Goal: Transaction & Acquisition: Purchase product/service

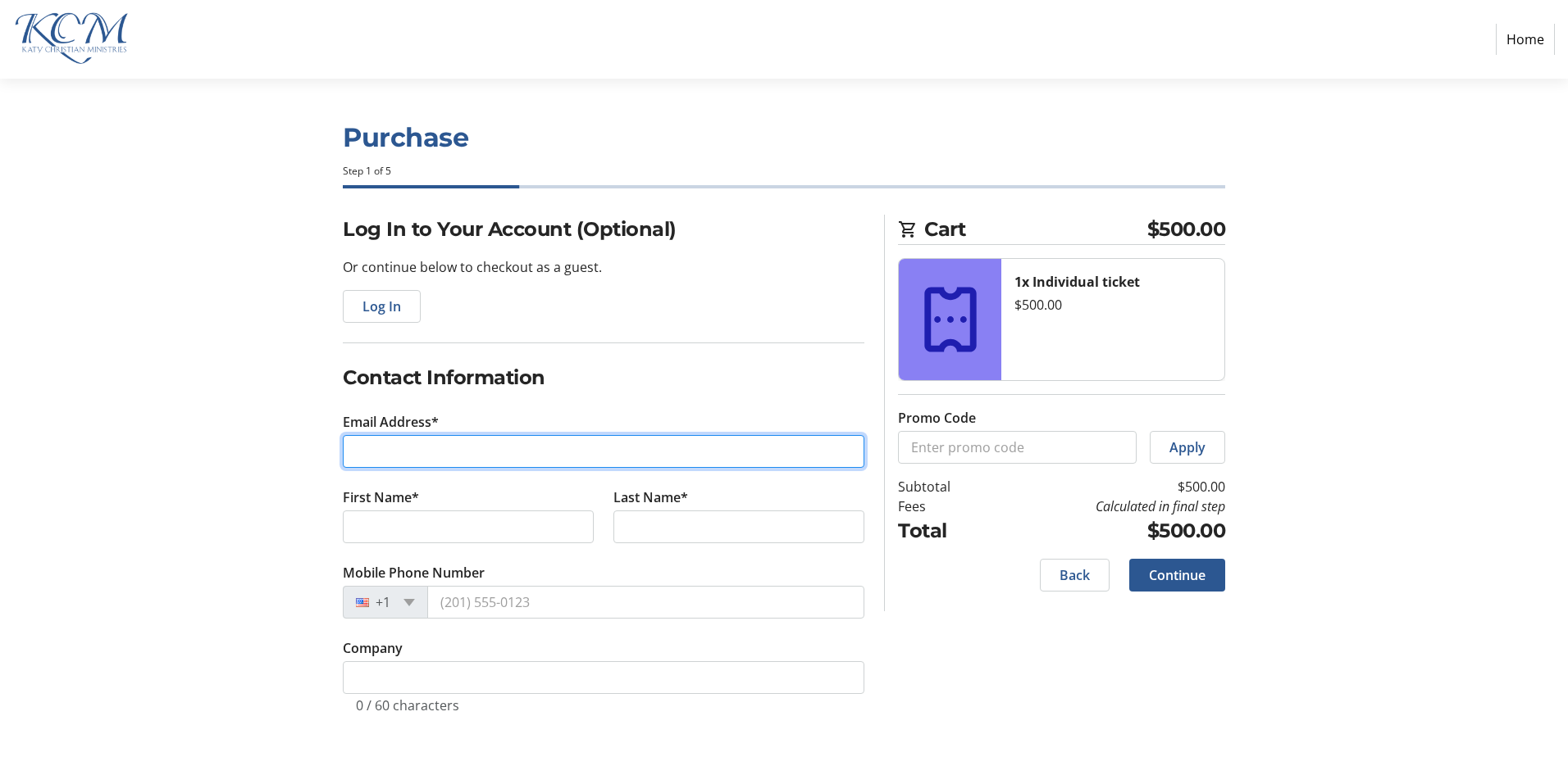
click at [443, 459] on input "Email Address*" at bounding box center [603, 451] width 521 height 33
type input "[EMAIL_ADDRESS][DOMAIN_NAME]"
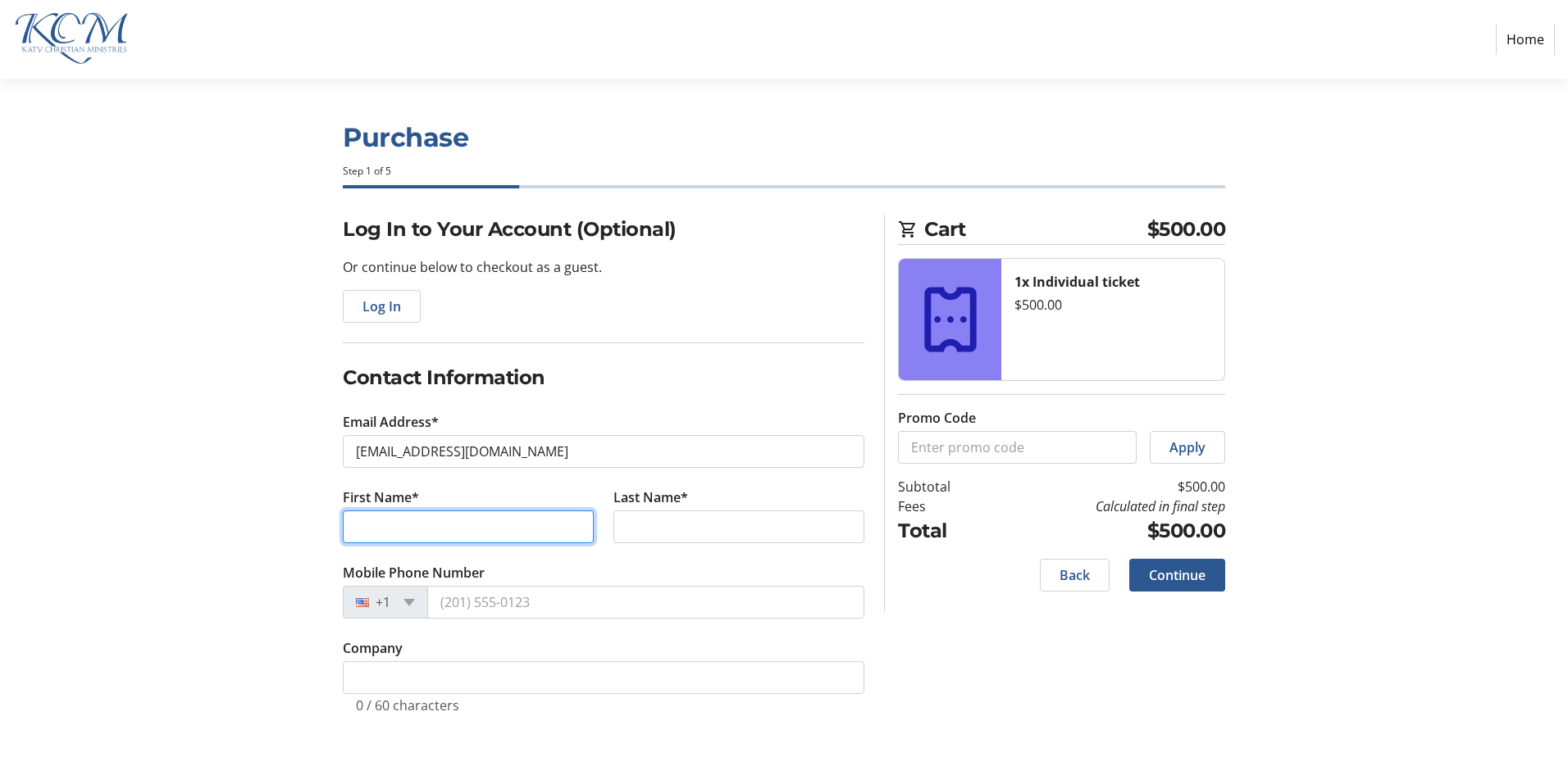
type input "[PERSON_NAME]"
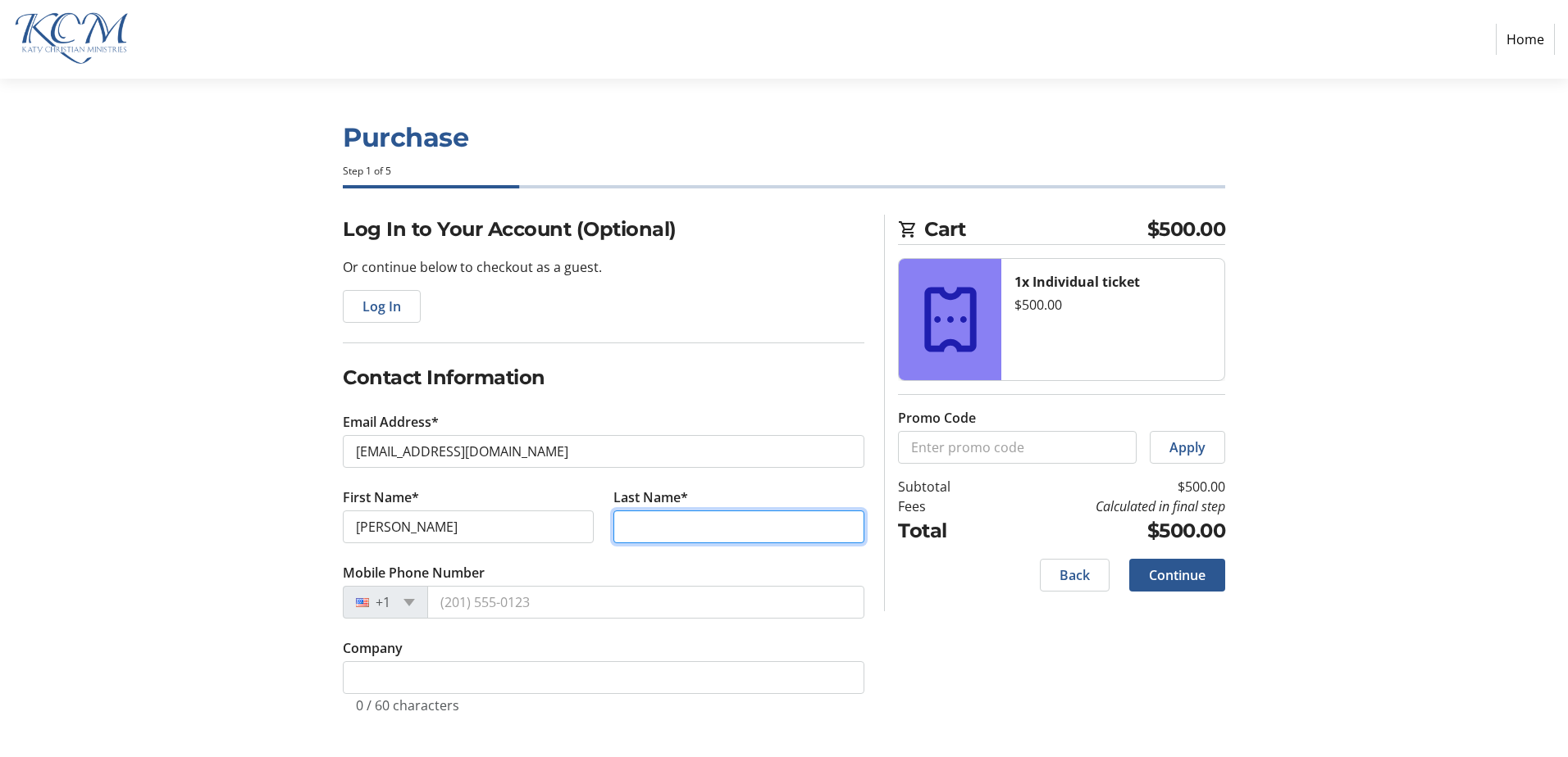
type input "Deshpande"
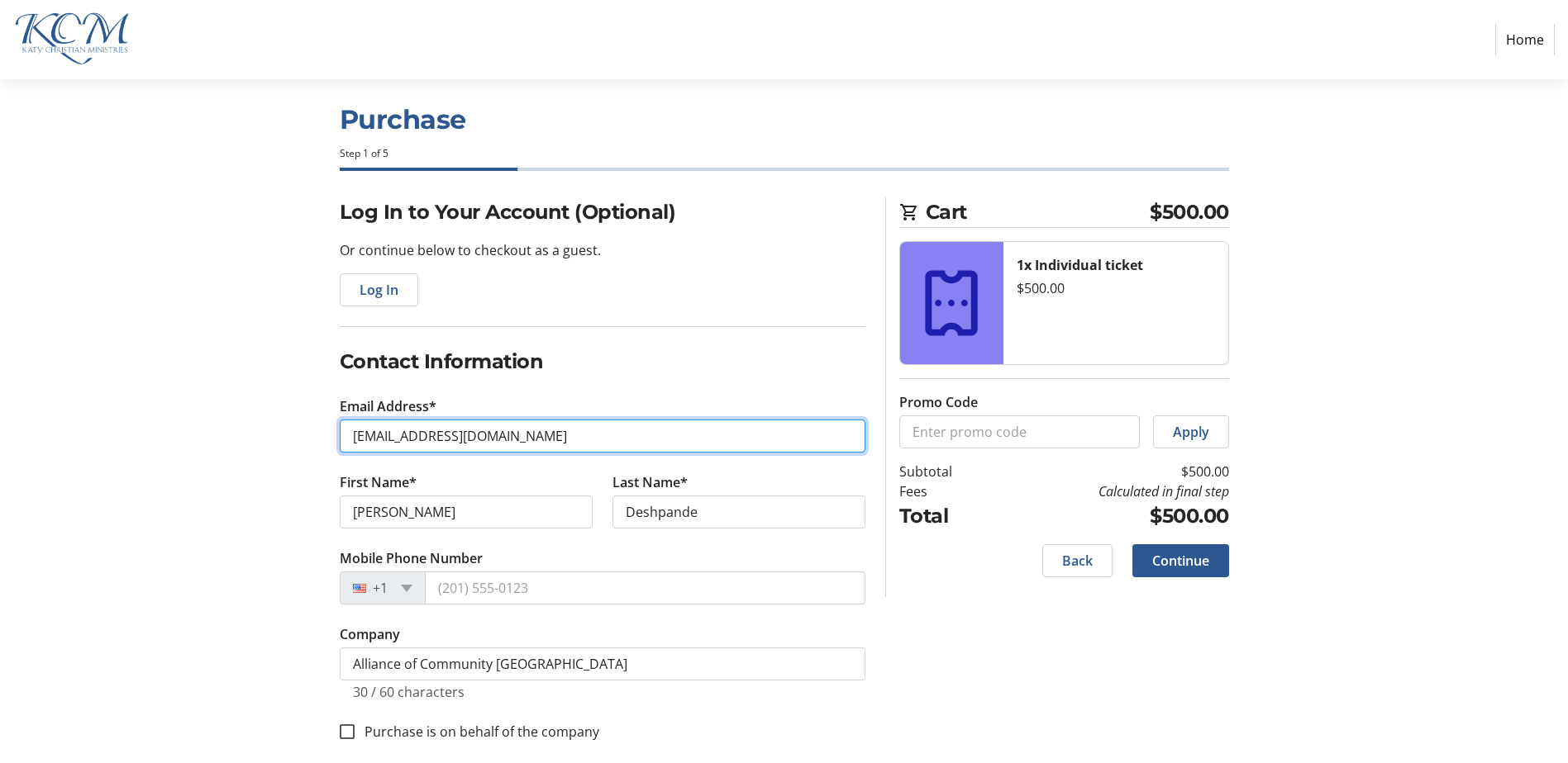
scroll to position [37, 0]
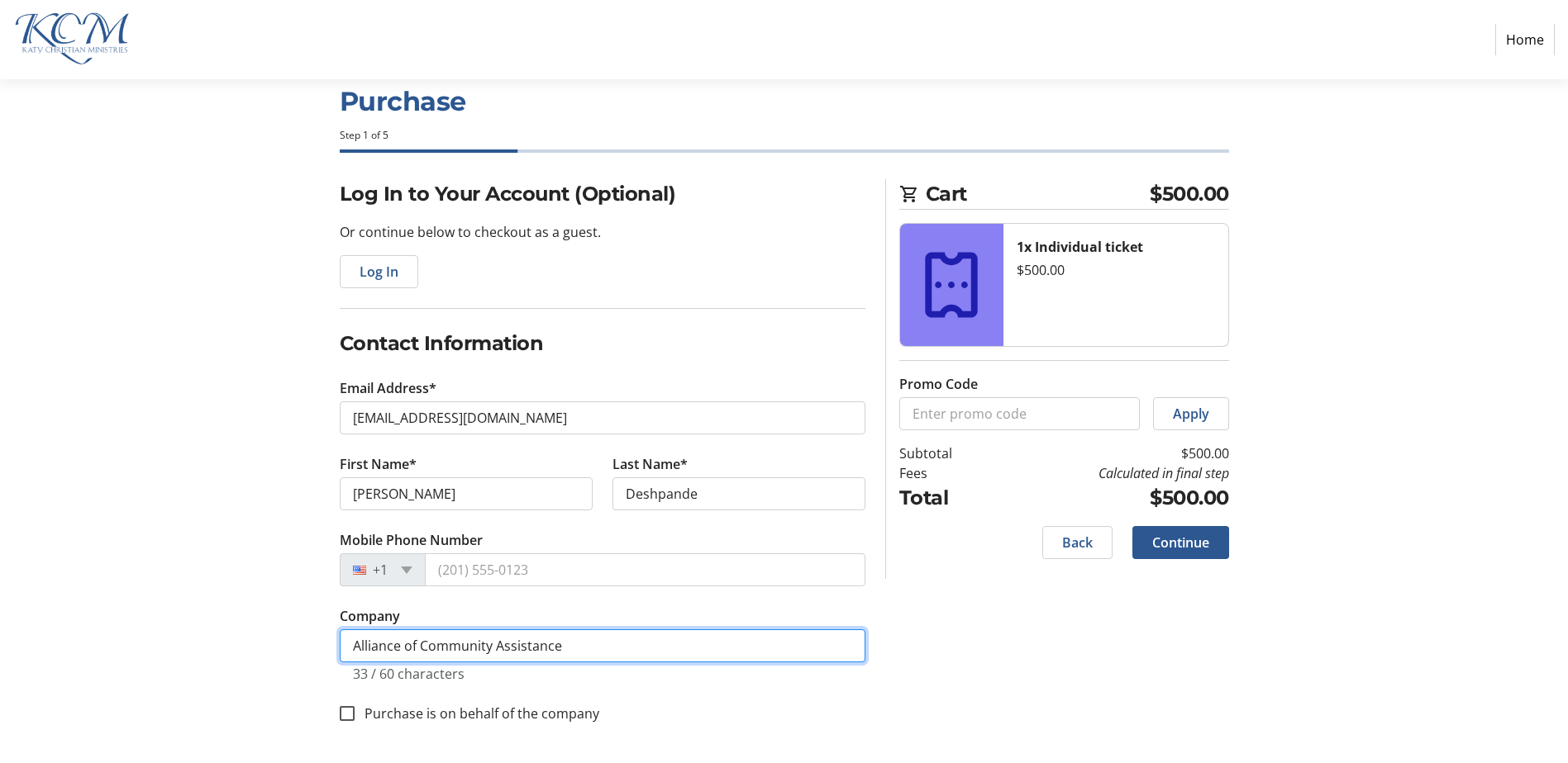
type input "Alliance of Community Assistance Ministries (ACAM)"
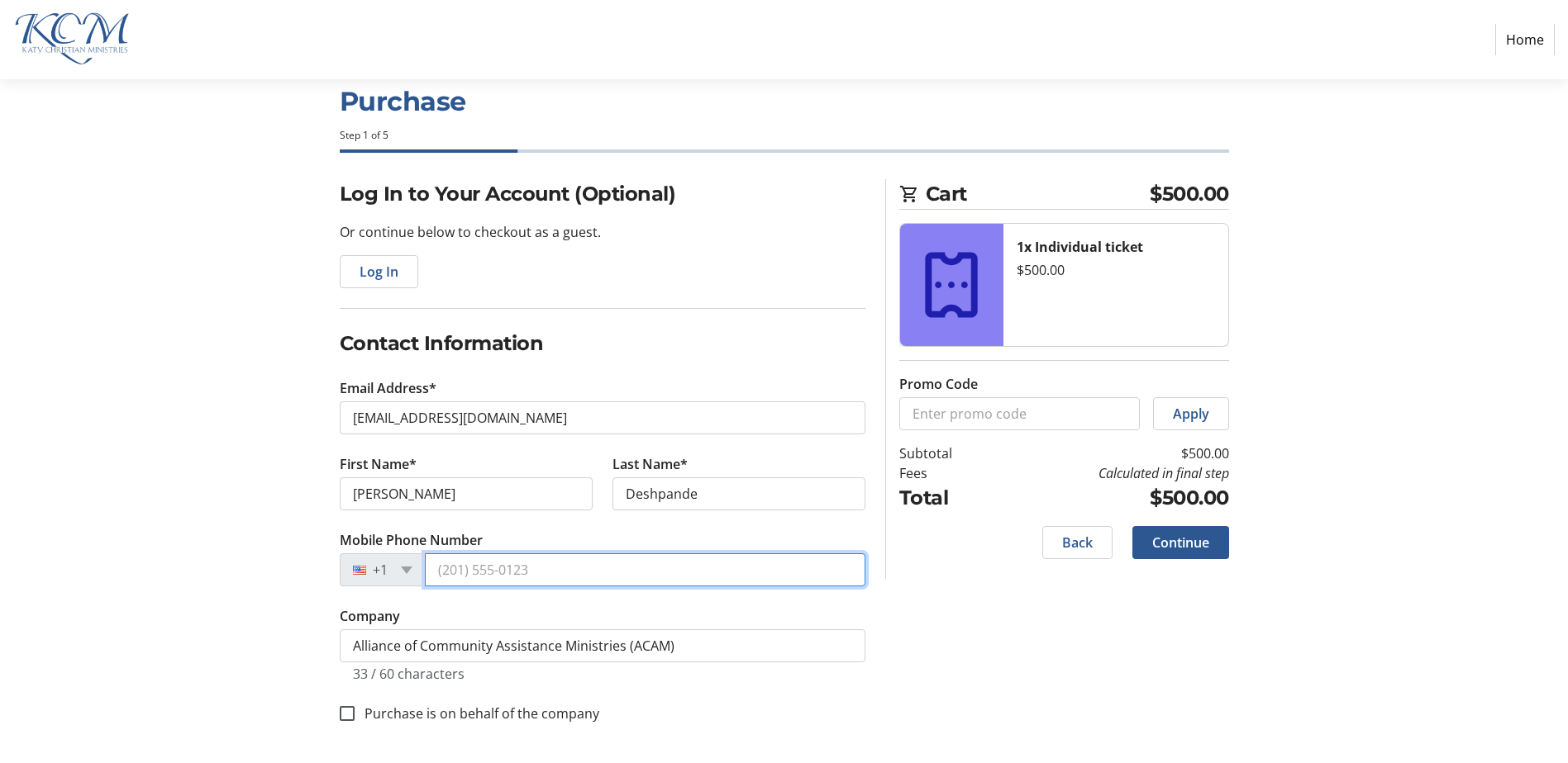
type input "[PHONE_NUMBER]"
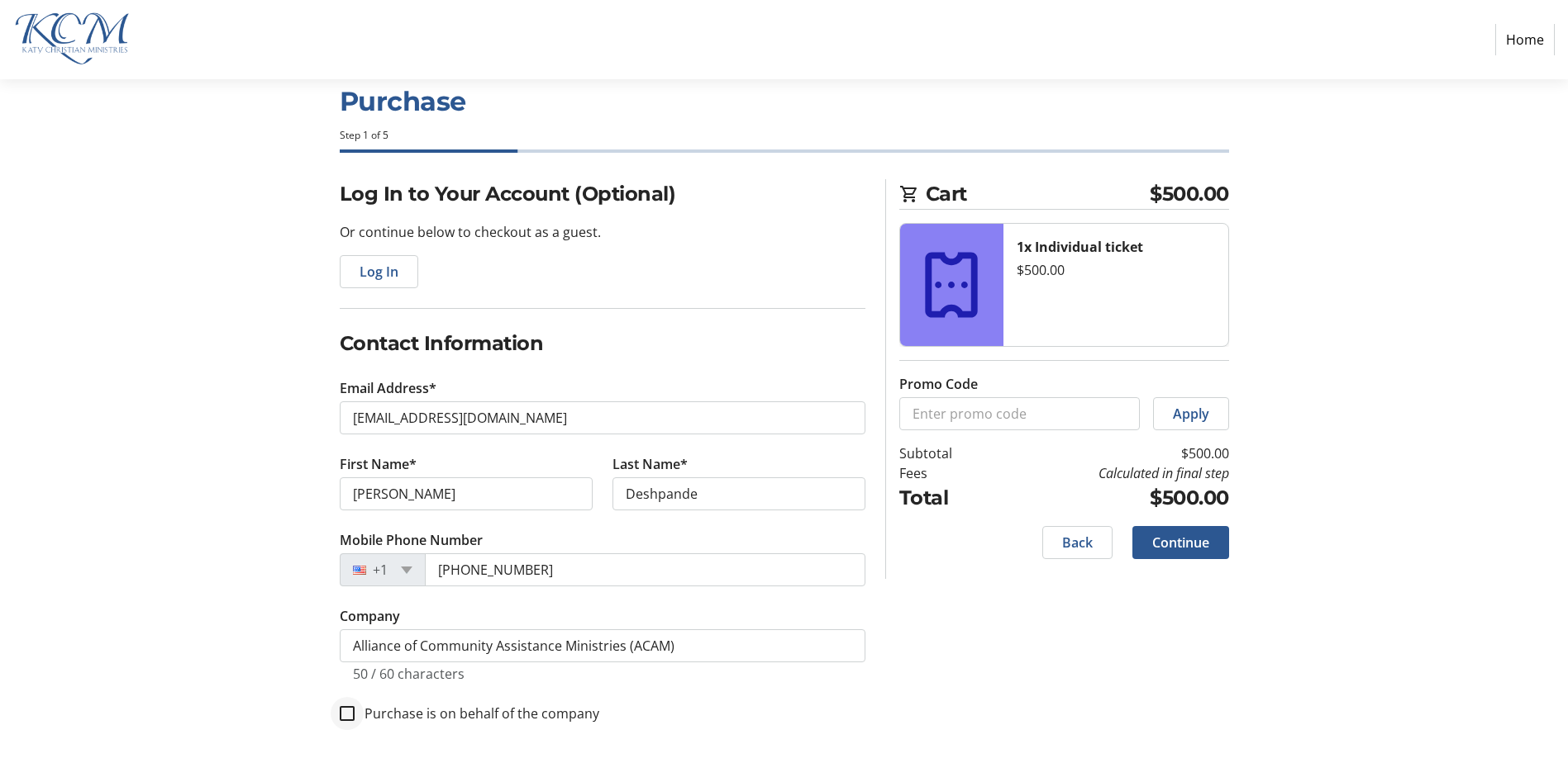
click at [350, 722] on div at bounding box center [347, 714] width 40 height 40
checkbox input "true"
drag, startPoint x: 544, startPoint y: 572, endPoint x: 418, endPoint y: 573, distance: 126.0
click at [418, 573] on div "[PHONE_NUMBER]" at bounding box center [602, 570] width 525 height 33
type input "[PHONE_NUMBER]"
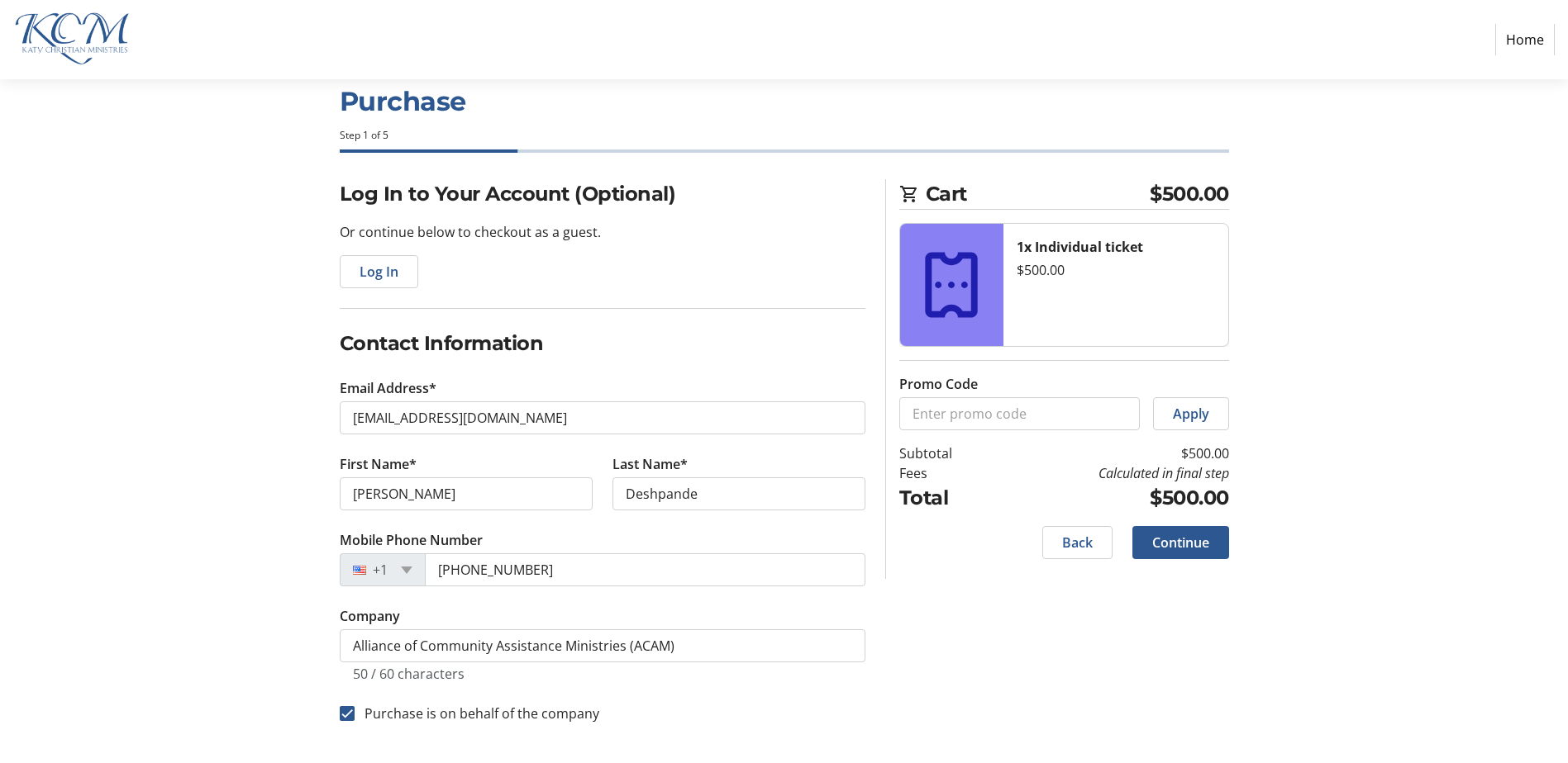
click at [985, 654] on div "Log In to Your Account (Optional) Or continue below to checkout as a guest. Log…" at bounding box center [784, 471] width 1091 height 584
click at [1194, 549] on span "Continue" at bounding box center [1180, 542] width 57 height 20
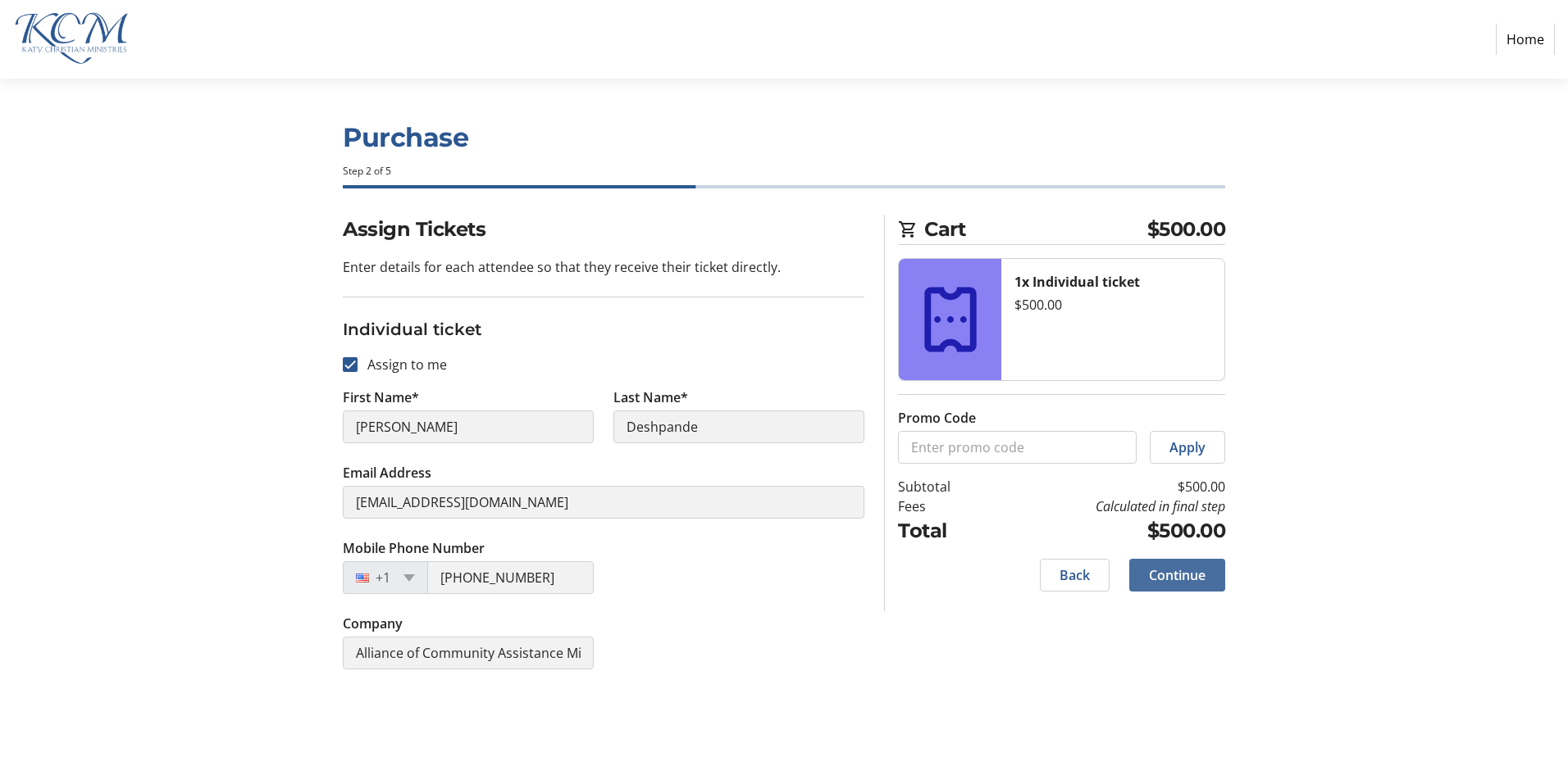
click at [1204, 572] on span "Continue" at bounding box center [1177, 575] width 56 height 20
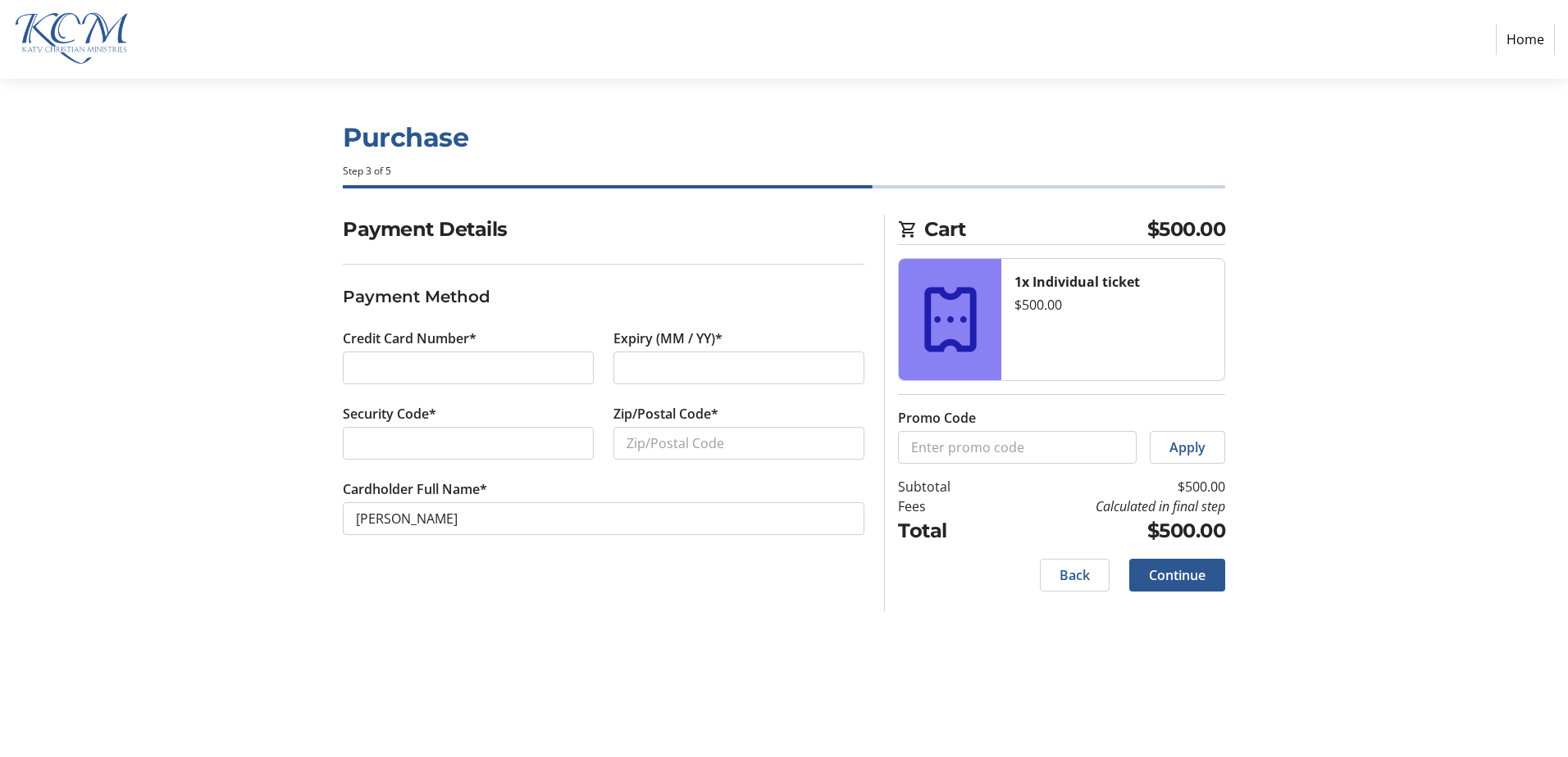
click at [434, 378] on div at bounding box center [468, 368] width 251 height 33
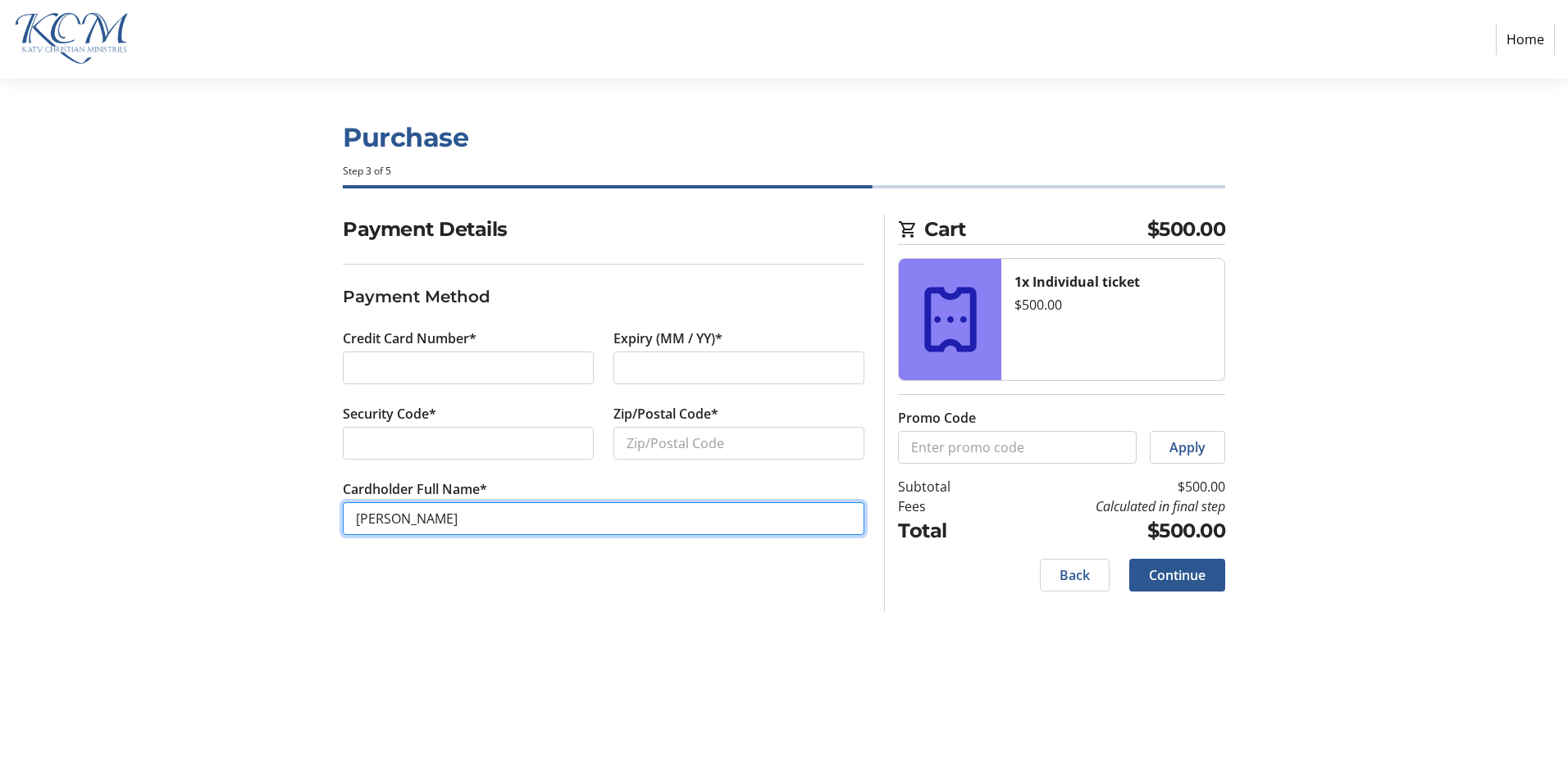
drag, startPoint x: 456, startPoint y: 534, endPoint x: 317, endPoint y: 527, distance: 139.2
click at [314, 522] on div "Payment Details Payment Method Credit Card Number* Expiry (MM / YY)* Security C…" at bounding box center [784, 414] width 1082 height 397
type input "e"
type input "[PERSON_NAME]"
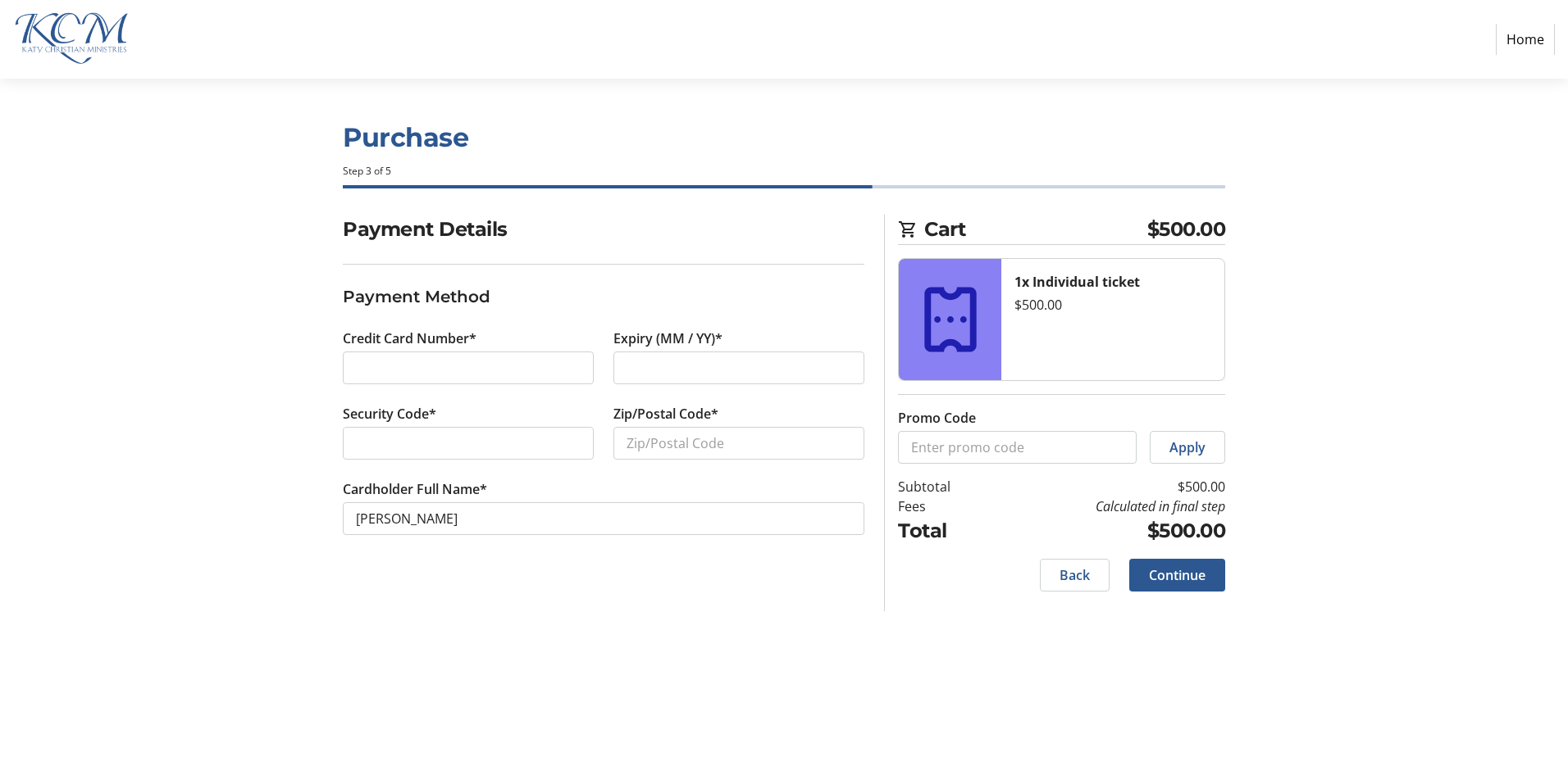
click at [676, 357] on div at bounding box center [739, 368] width 251 height 33
click at [500, 459] on div "Security Code*" at bounding box center [468, 442] width 271 height 76
click at [711, 424] on tr-form-field "Zip/Postal Code*" at bounding box center [739, 442] width 251 height 76
drag, startPoint x: 711, startPoint y: 425, endPoint x: 711, endPoint y: 447, distance: 22.0
click at [711, 447] on input "Zip/Postal Code*" at bounding box center [739, 443] width 251 height 33
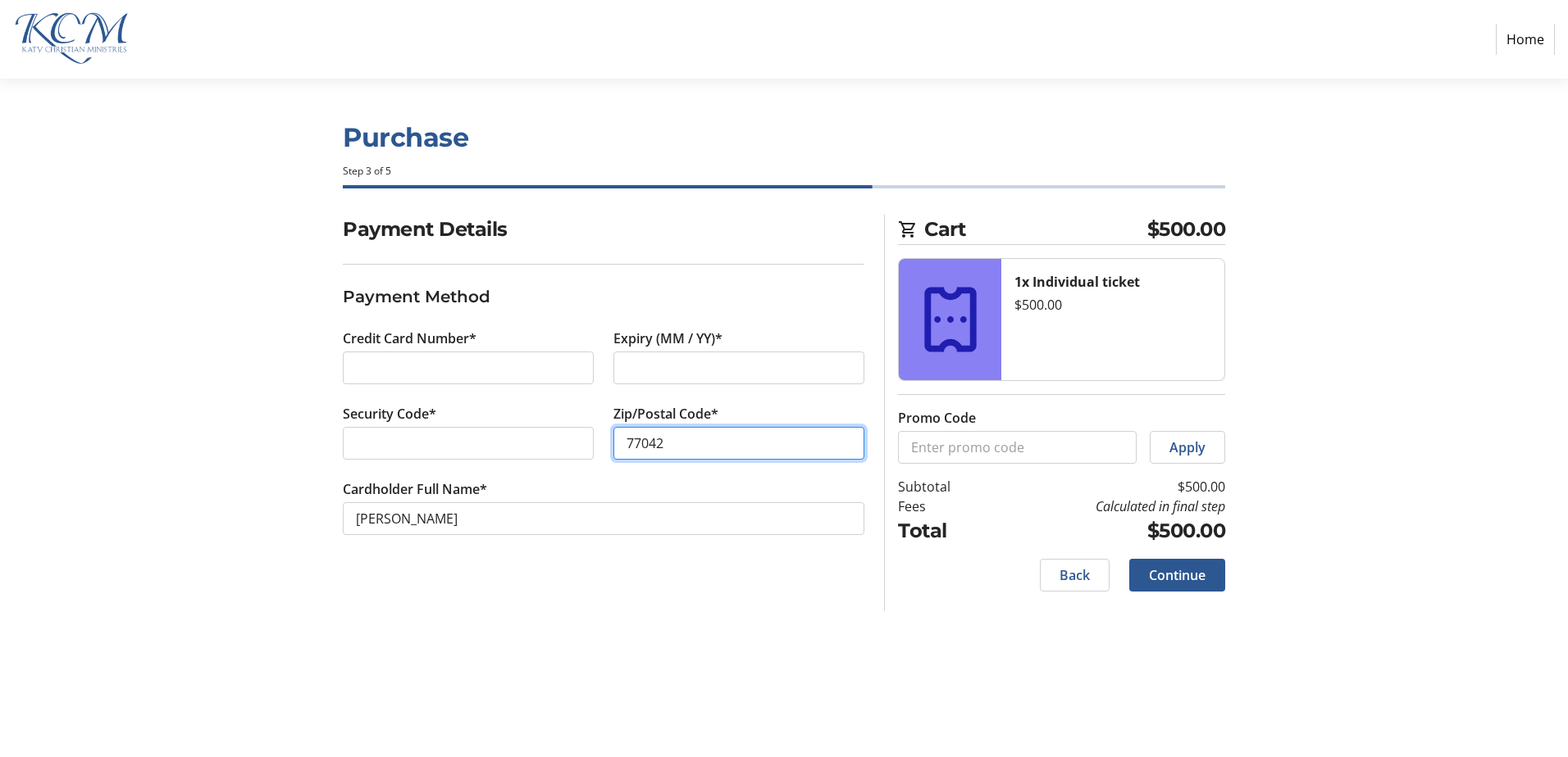
type input "77042"
click at [573, 618] on div "Purchase Step 3 of 5 Cart $500.00 1x Individual ticket $500.00 Promo Code Apply…" at bounding box center [784, 417] width 1082 height 678
click at [1159, 579] on span "Continue" at bounding box center [1177, 575] width 56 height 20
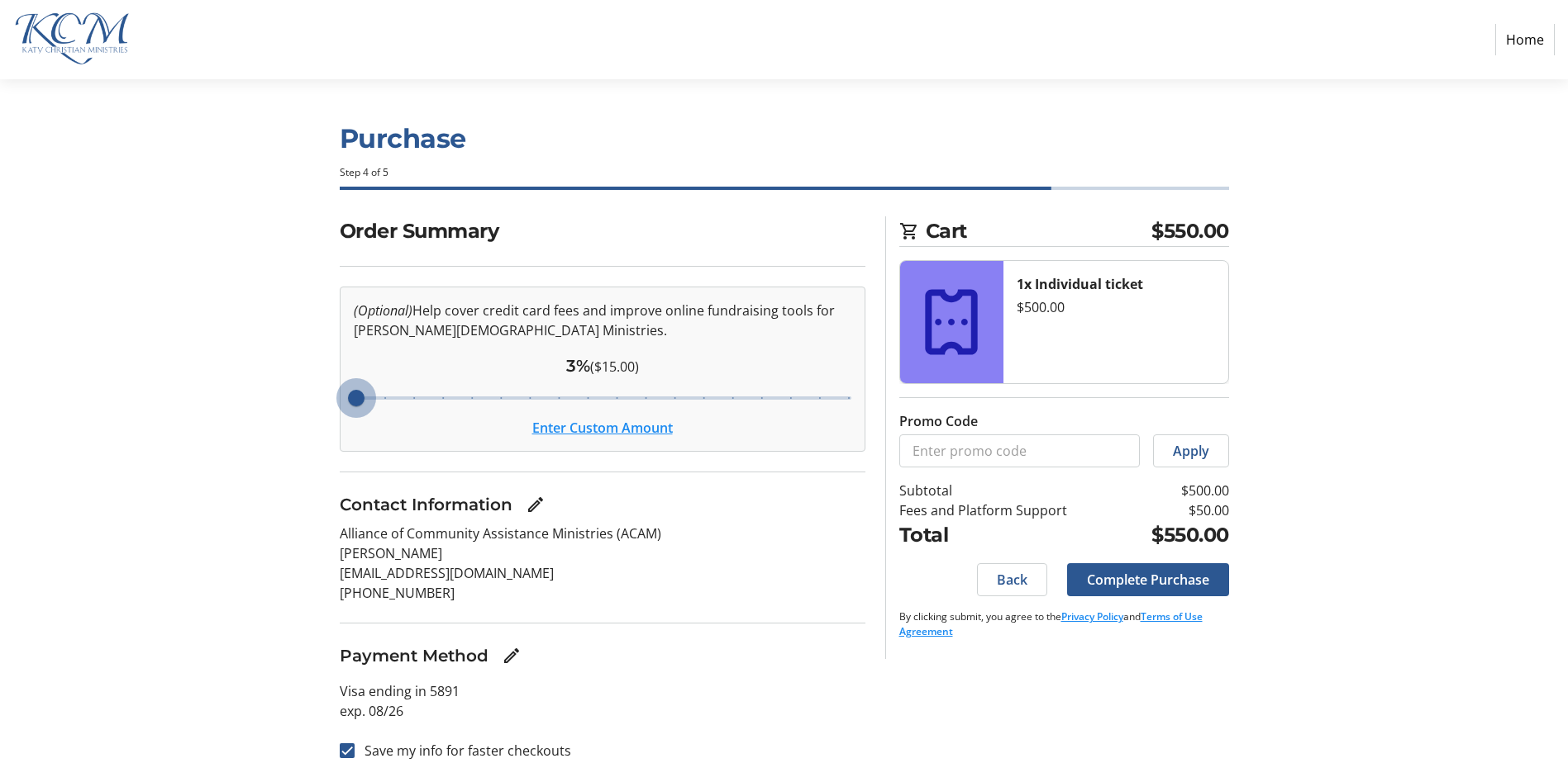
drag, startPoint x: 551, startPoint y: 406, endPoint x: 325, endPoint y: 406, distance: 226.0
type input "3"
click at [337, 406] on input "Cover fees percentage" at bounding box center [603, 398] width 532 height 37
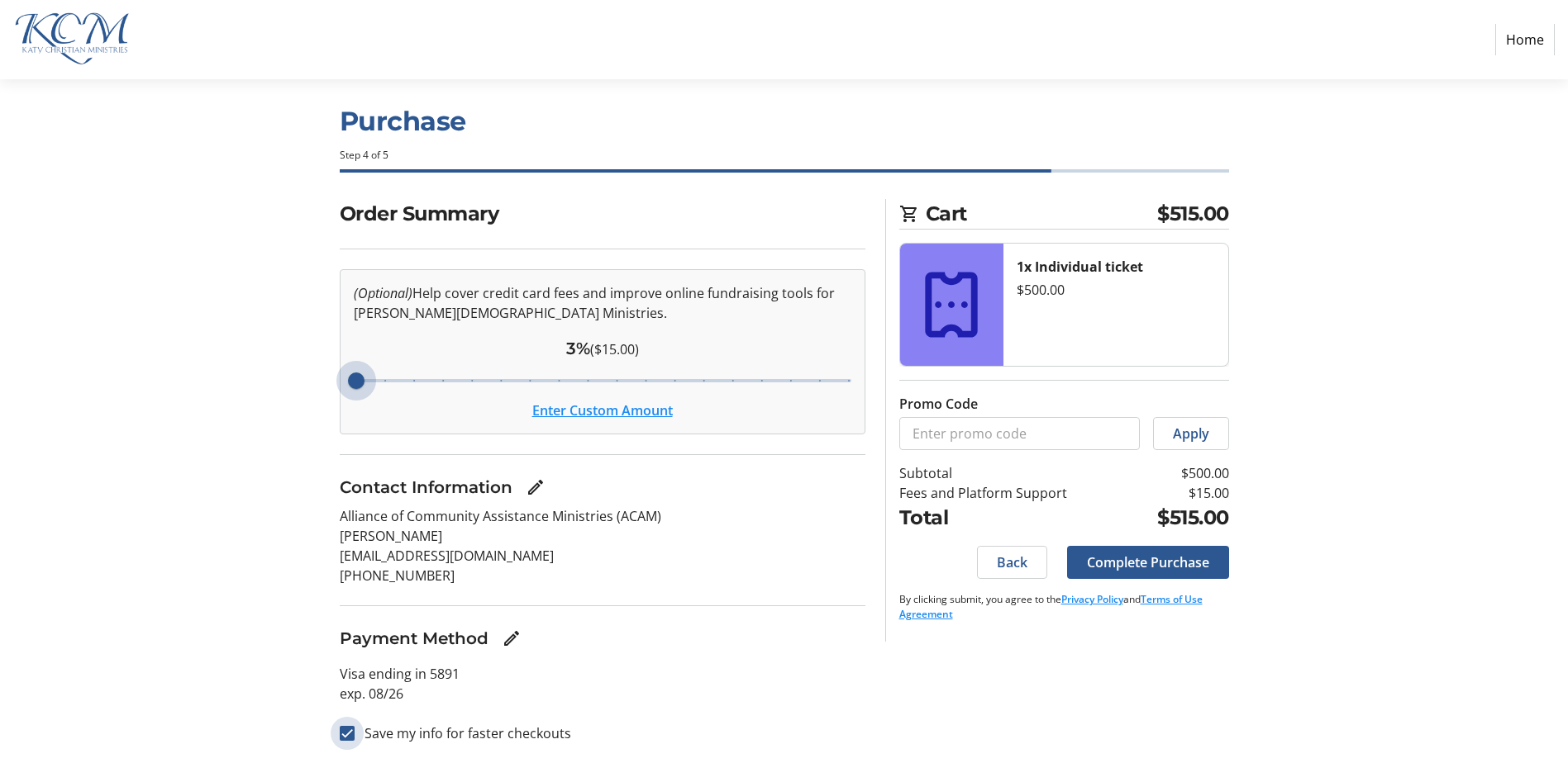
click at [343, 733] on input "Save my info for faster checkouts" at bounding box center [347, 734] width 15 height 15
checkbox input "false"
click at [1112, 559] on span "Complete Purchase" at bounding box center [1148, 562] width 123 height 20
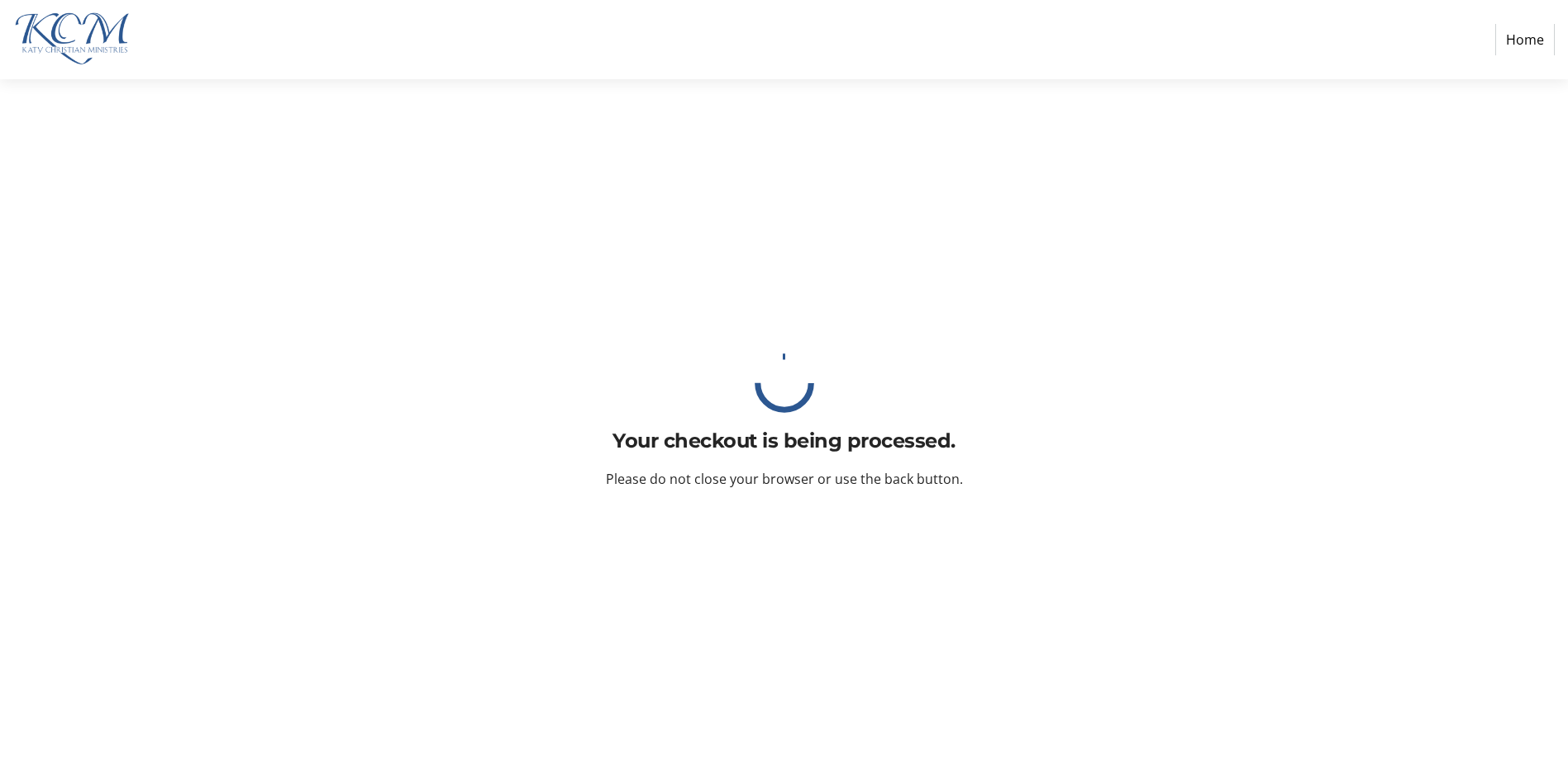
scroll to position [0, 0]
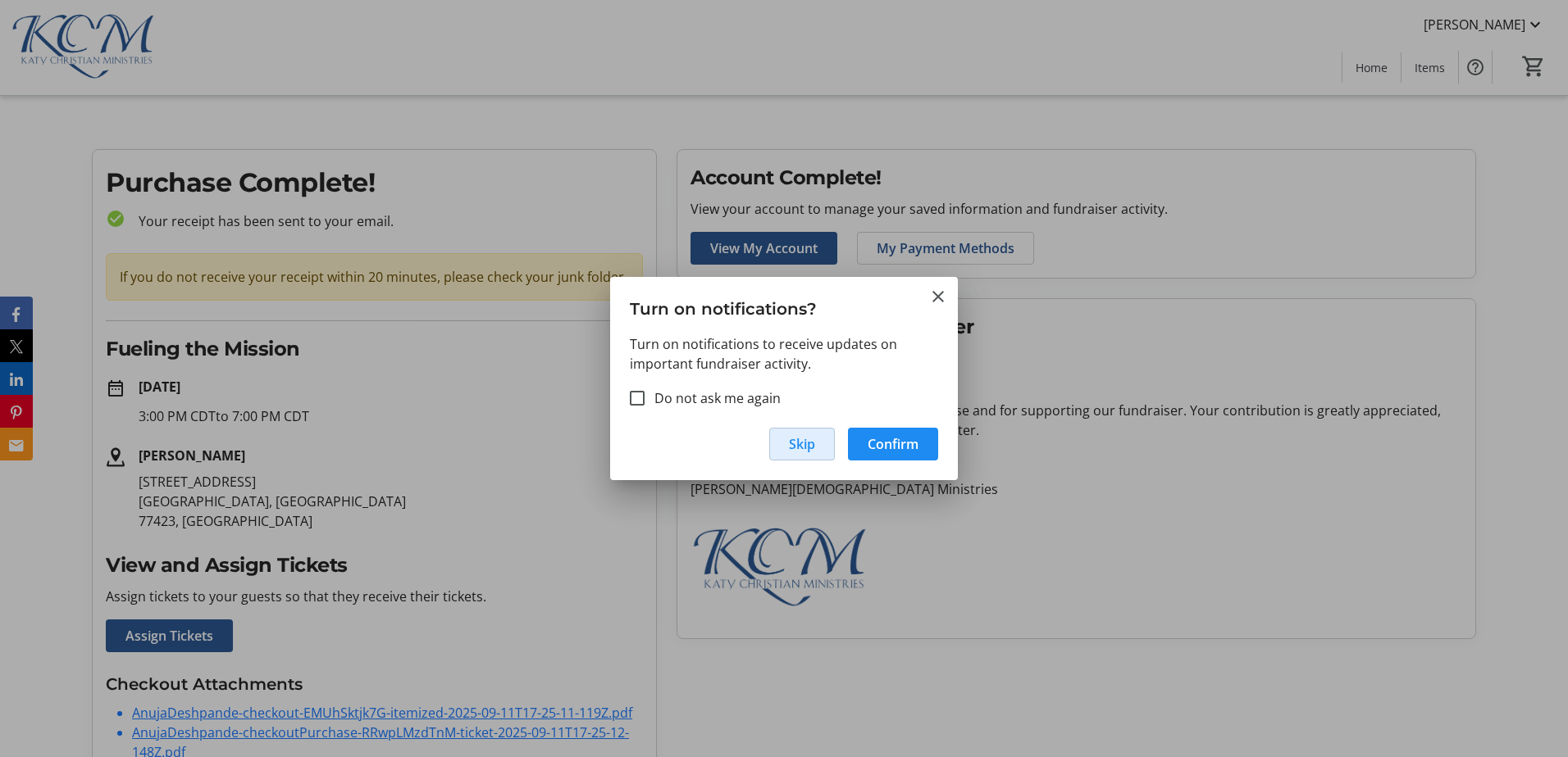
click at [798, 446] on span "Skip" at bounding box center [802, 444] width 26 height 20
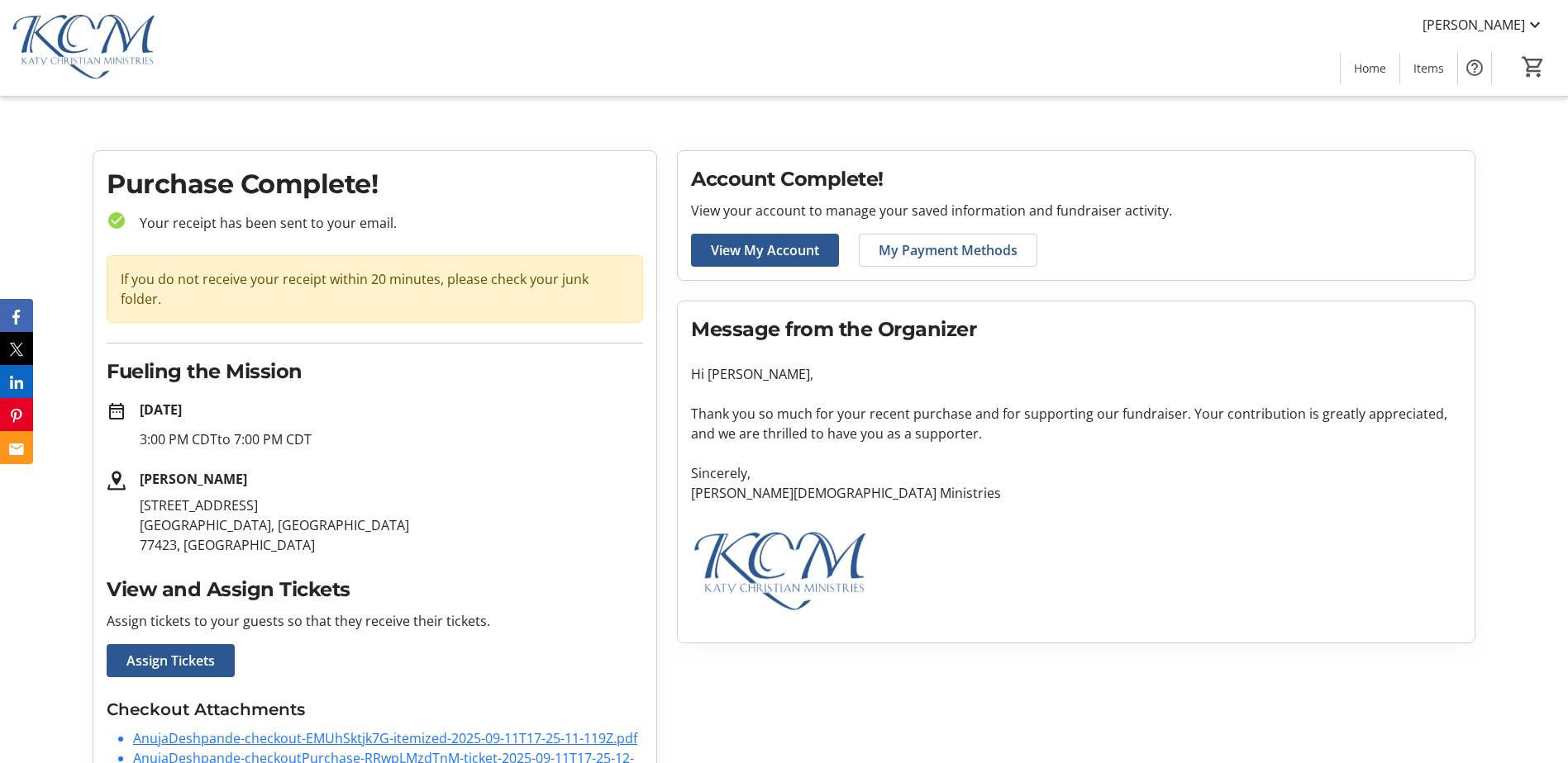
scroll to position [45, 0]
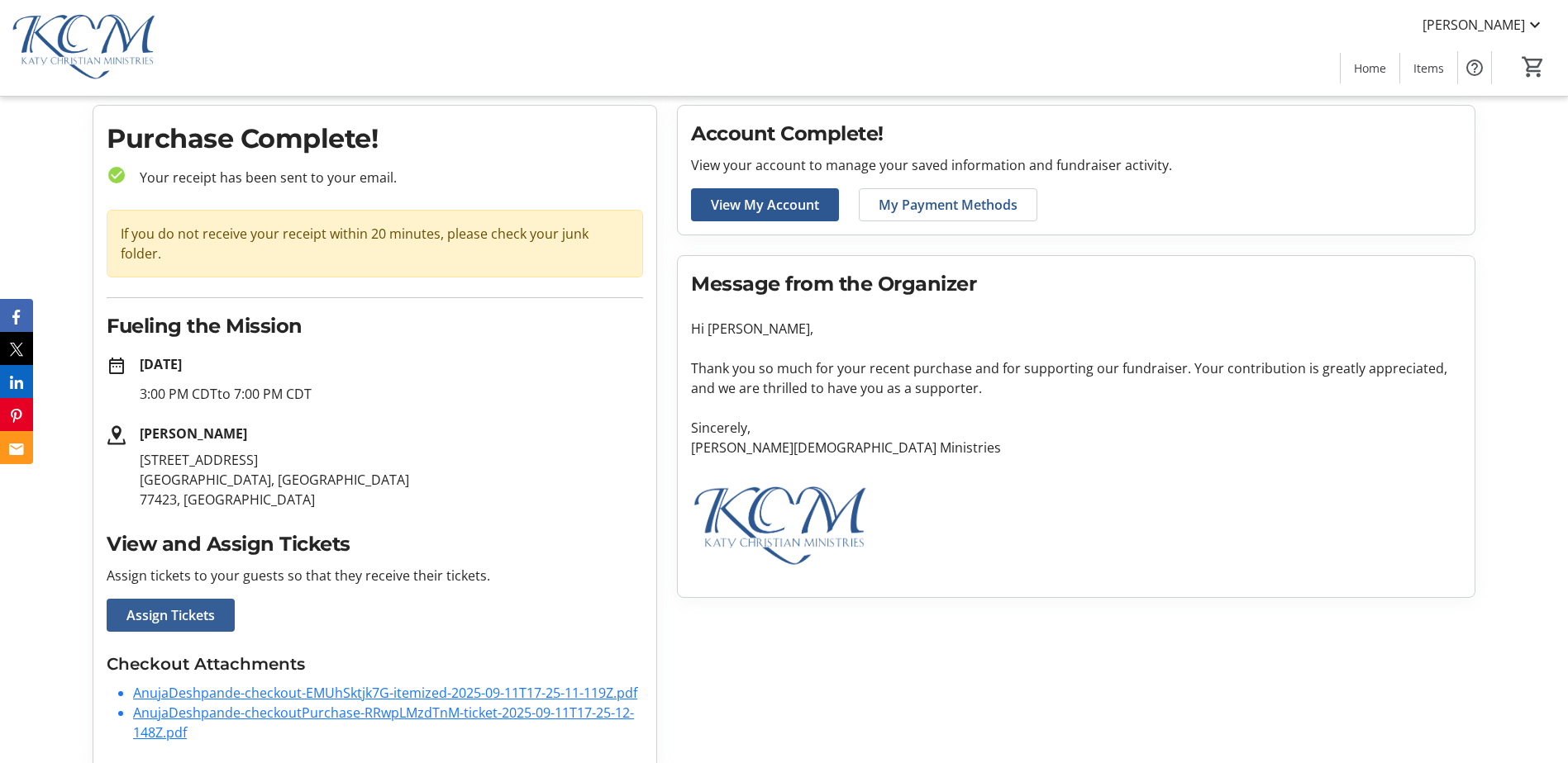
click at [196, 605] on span "Assign Tickets" at bounding box center [171, 615] width 89 height 20
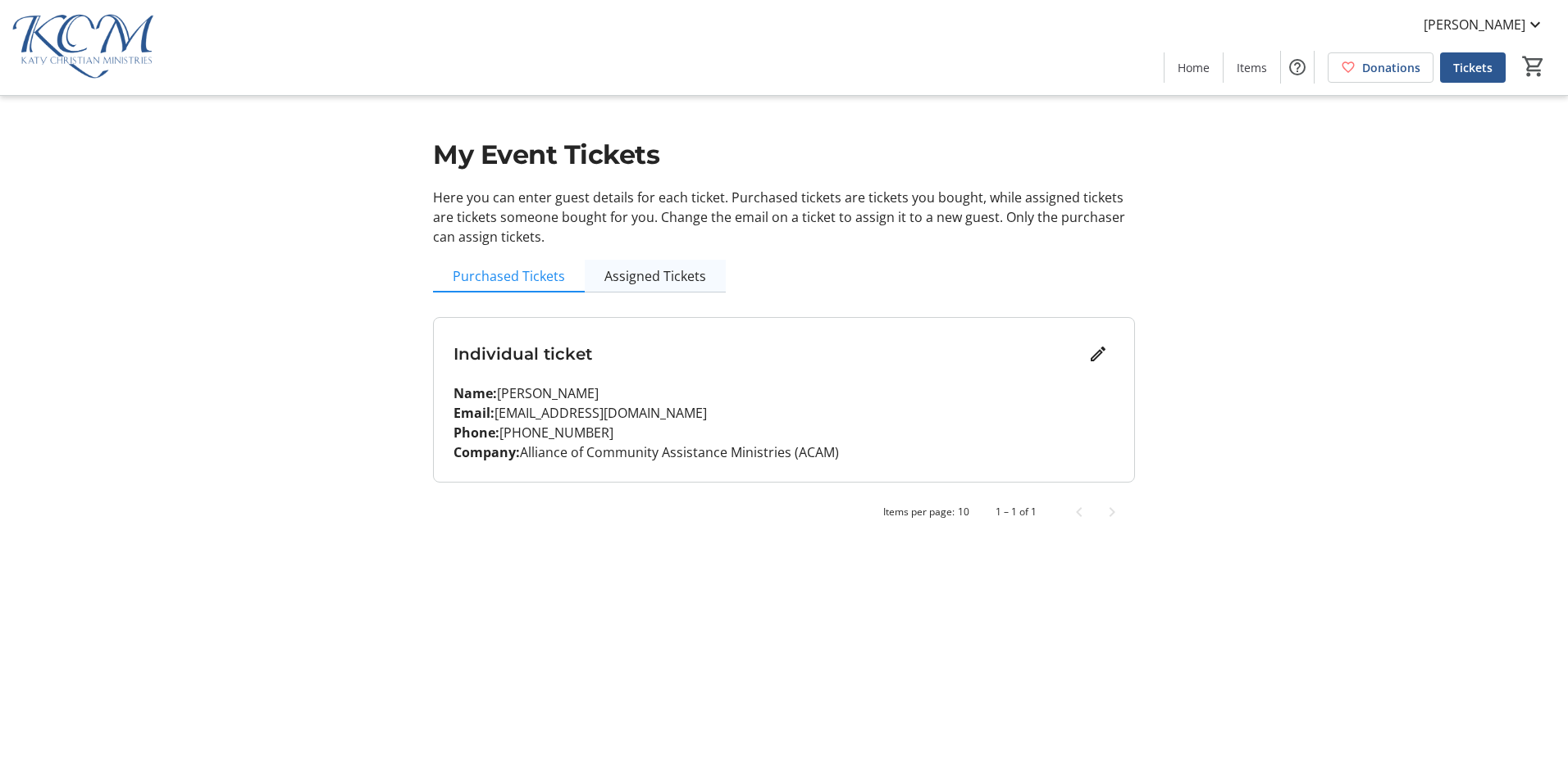
click at [617, 280] on span "Assigned Tickets" at bounding box center [655, 276] width 102 height 13
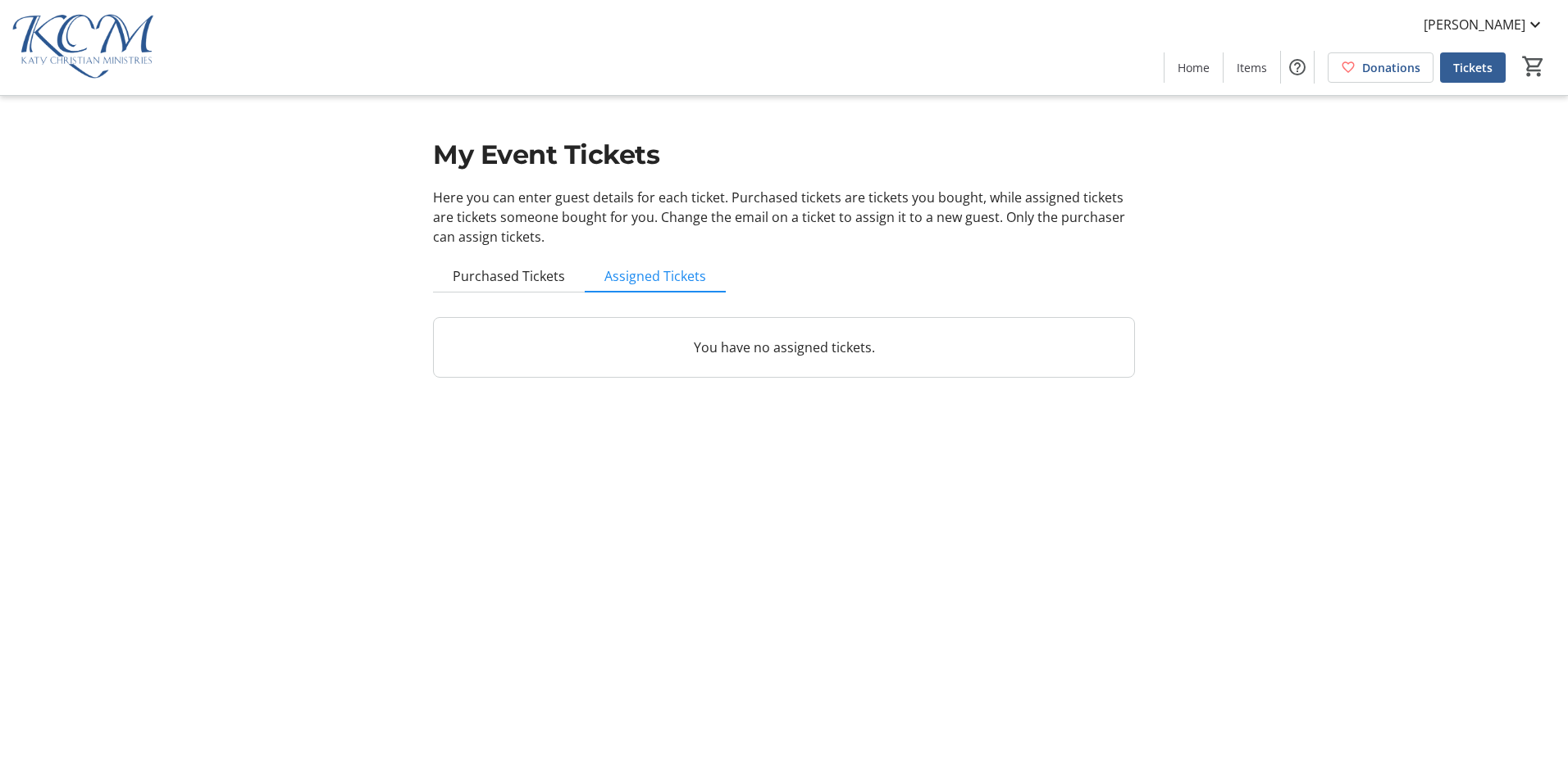
click at [1480, 80] on span at bounding box center [1473, 67] width 66 height 39
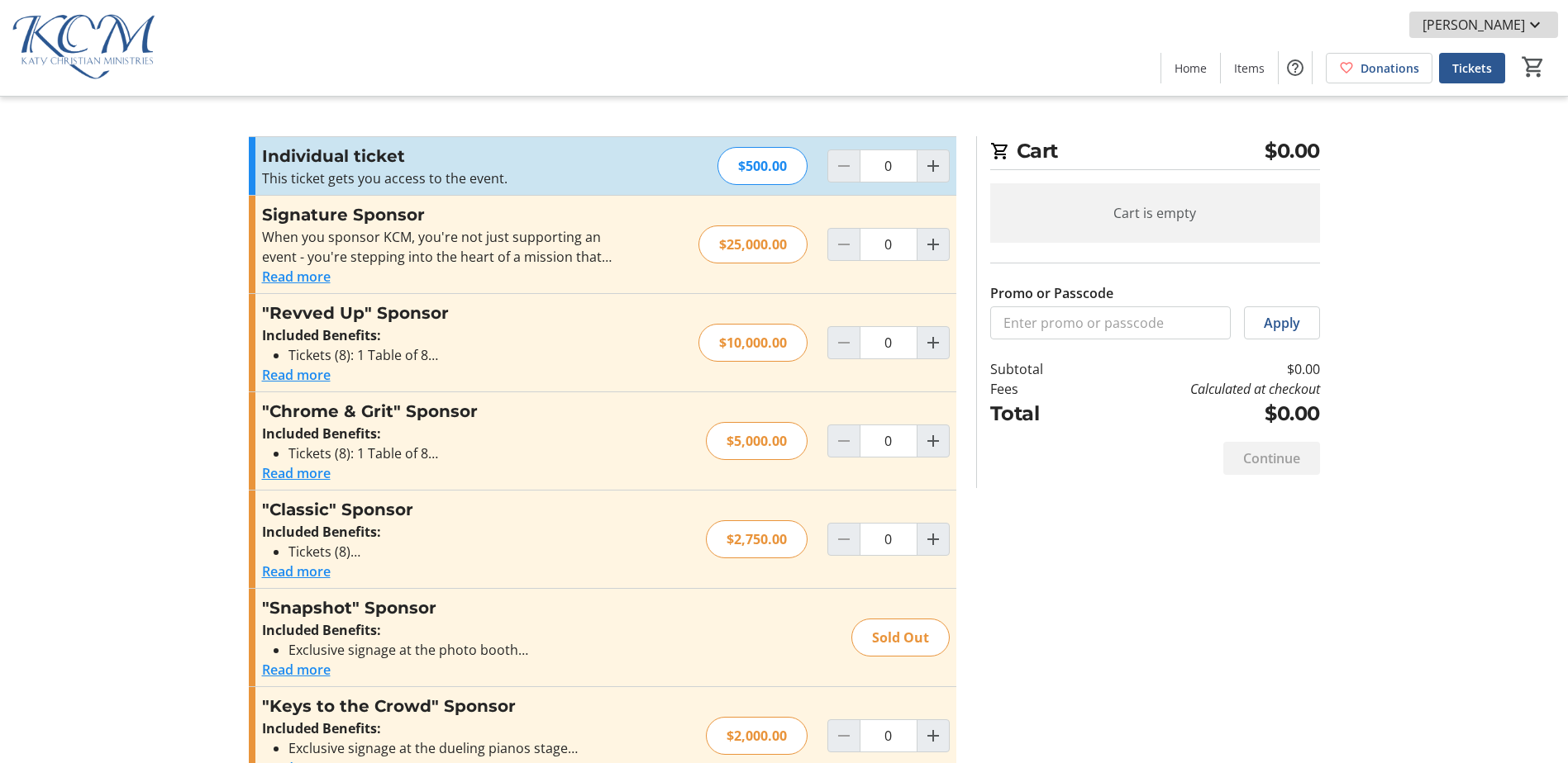
click at [1443, 21] on span "[PERSON_NAME]" at bounding box center [1474, 25] width 103 height 20
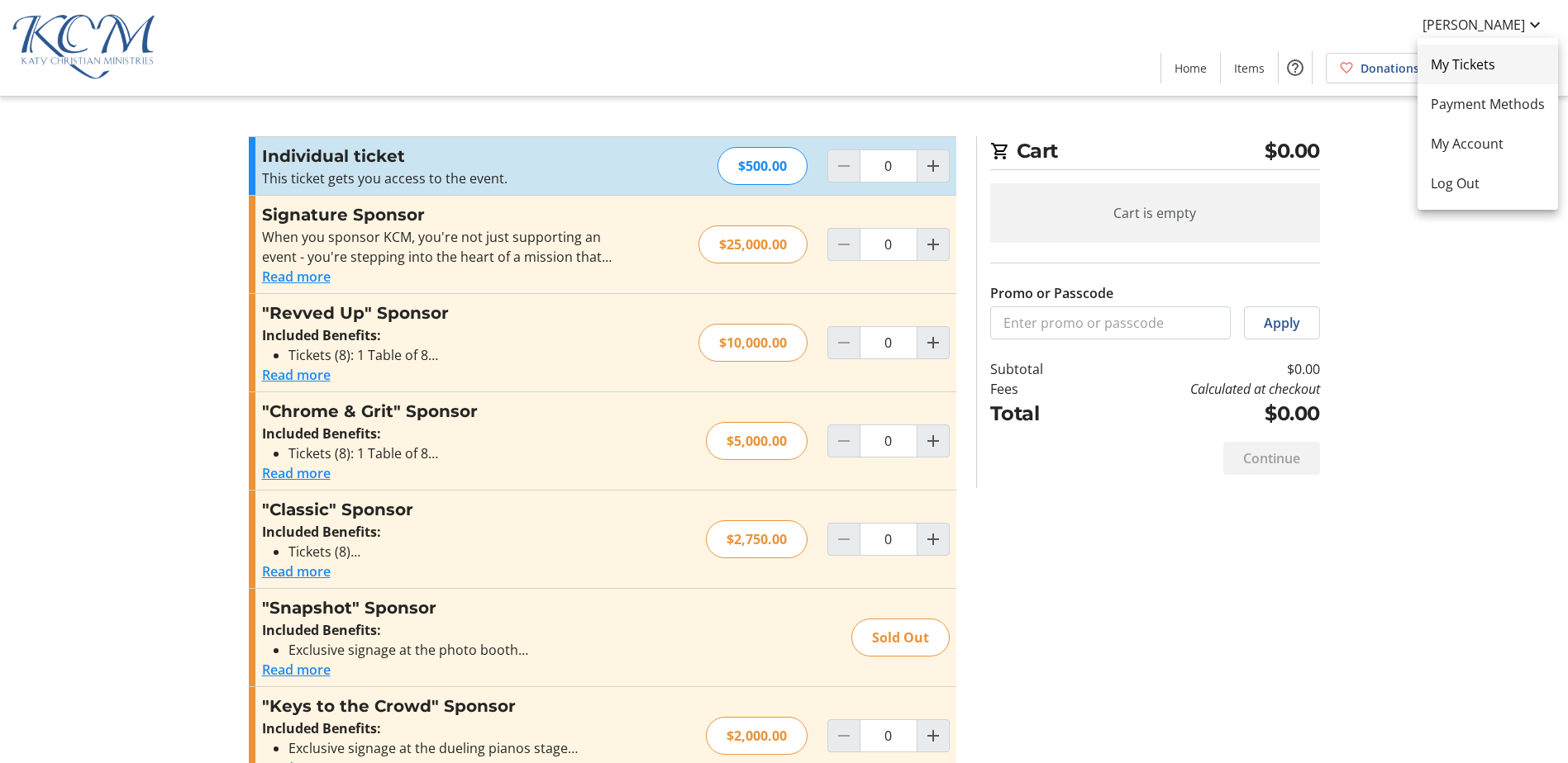
click at [1476, 67] on span "My Tickets" at bounding box center [1487, 64] width 114 height 20
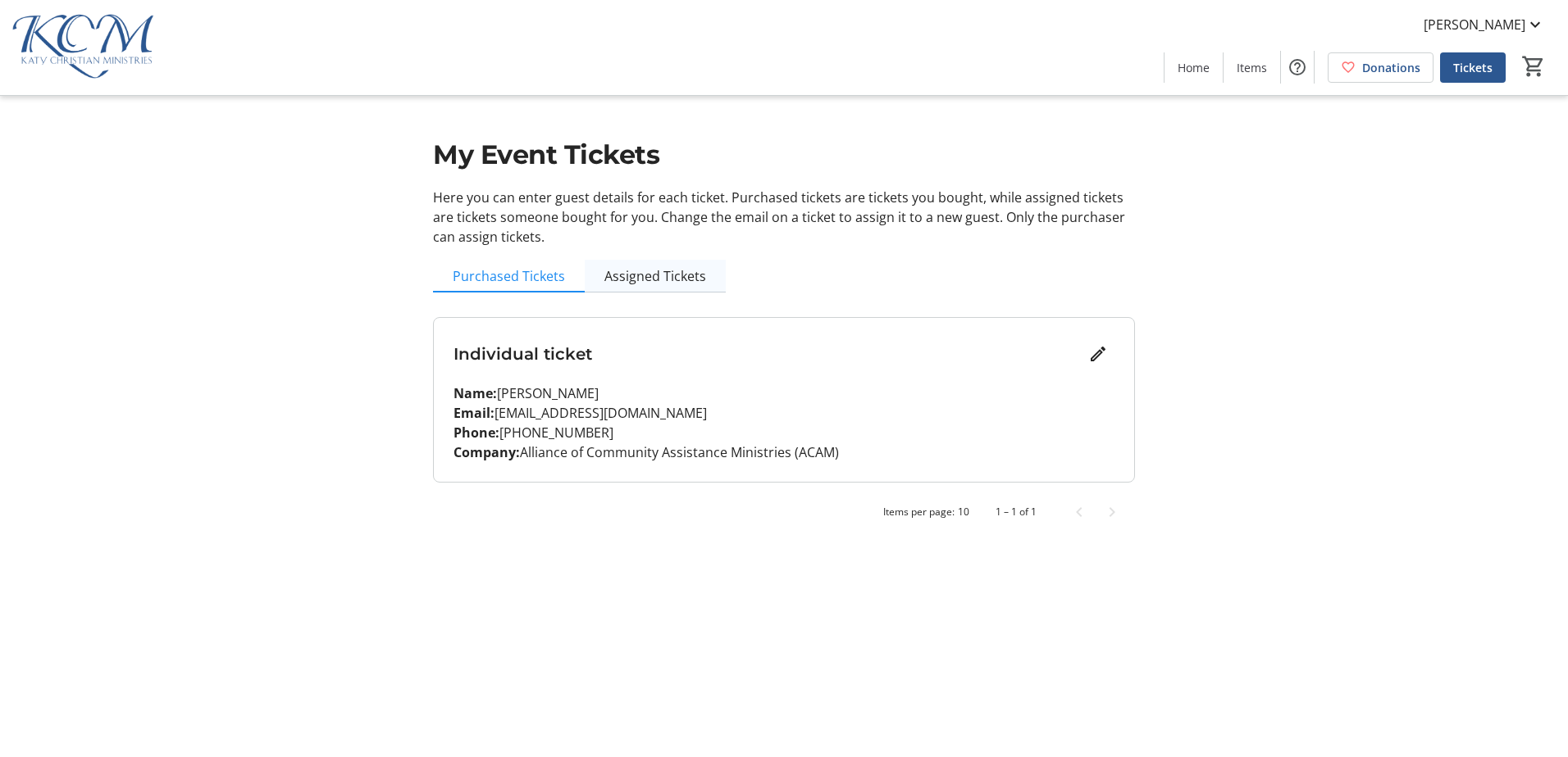
click at [656, 266] on span "Assigned Tickets" at bounding box center [655, 276] width 102 height 33
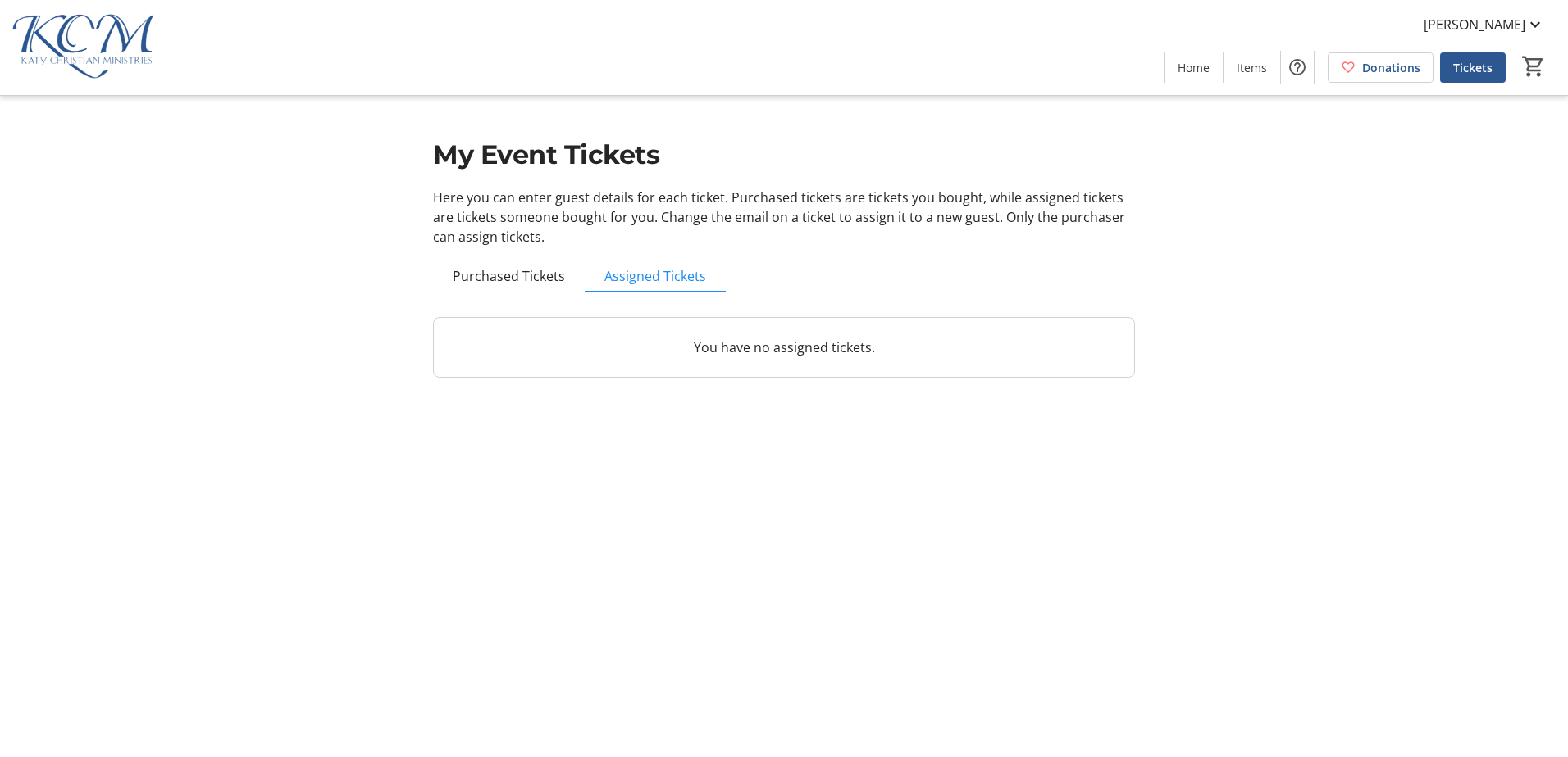
click at [658, 341] on p "You have no assigned tickets." at bounding box center [784, 347] width 661 height 20
click at [513, 274] on span "Purchased Tickets" at bounding box center [509, 276] width 112 height 13
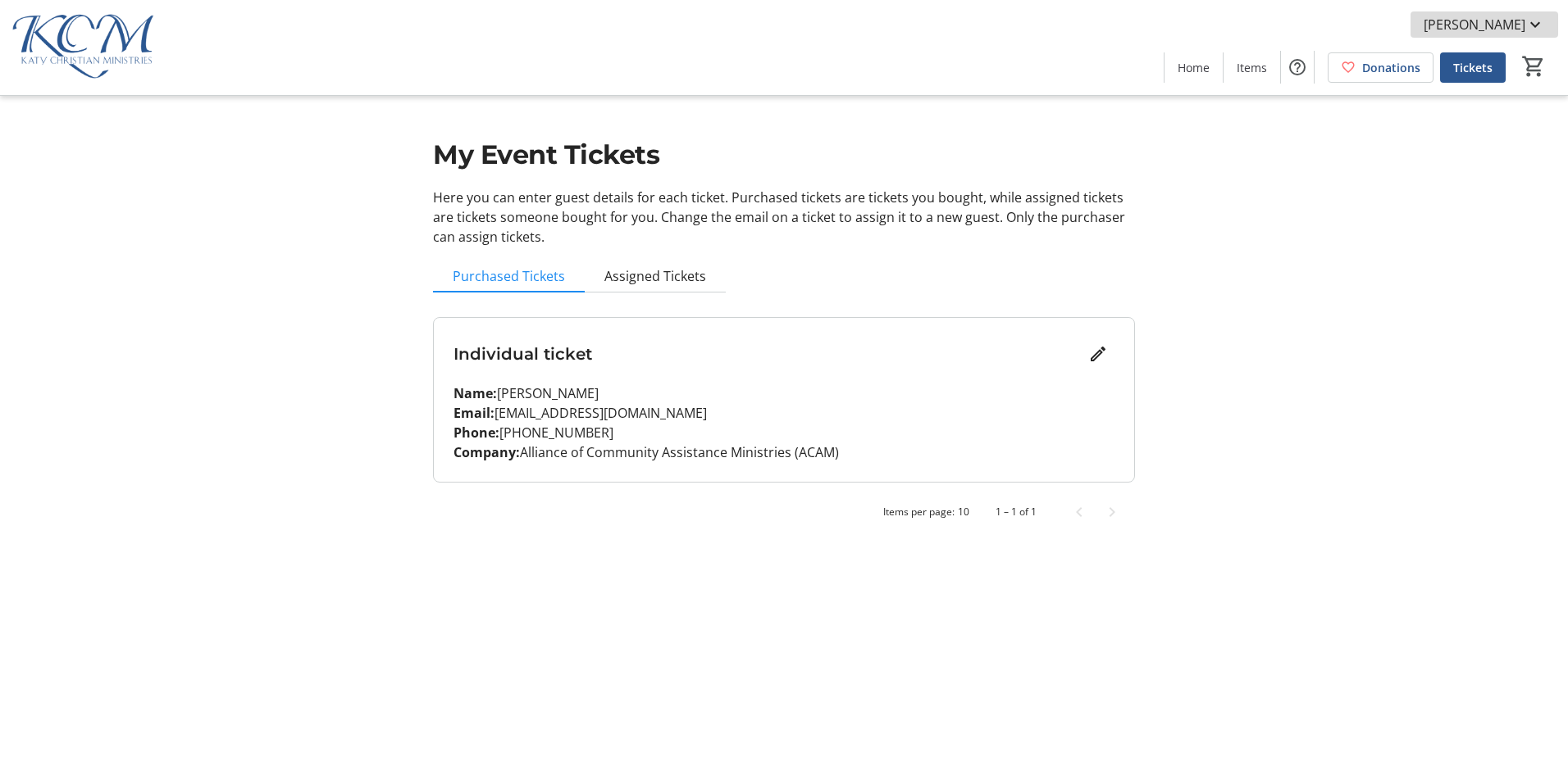
click at [1514, 29] on span "[PERSON_NAME]" at bounding box center [1474, 24] width 102 height 20
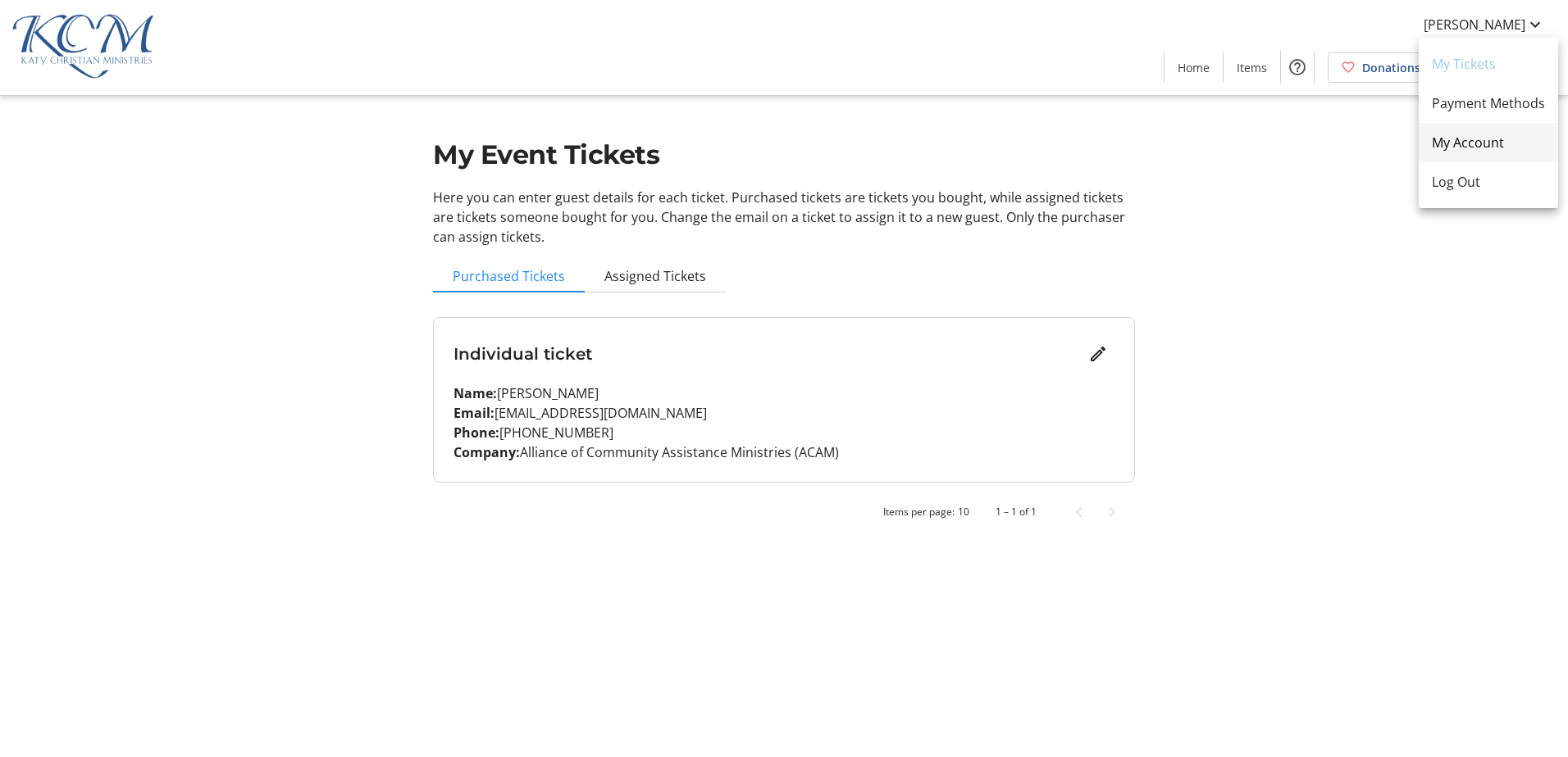
click at [1466, 143] on span "My Account" at bounding box center [1488, 142] width 113 height 20
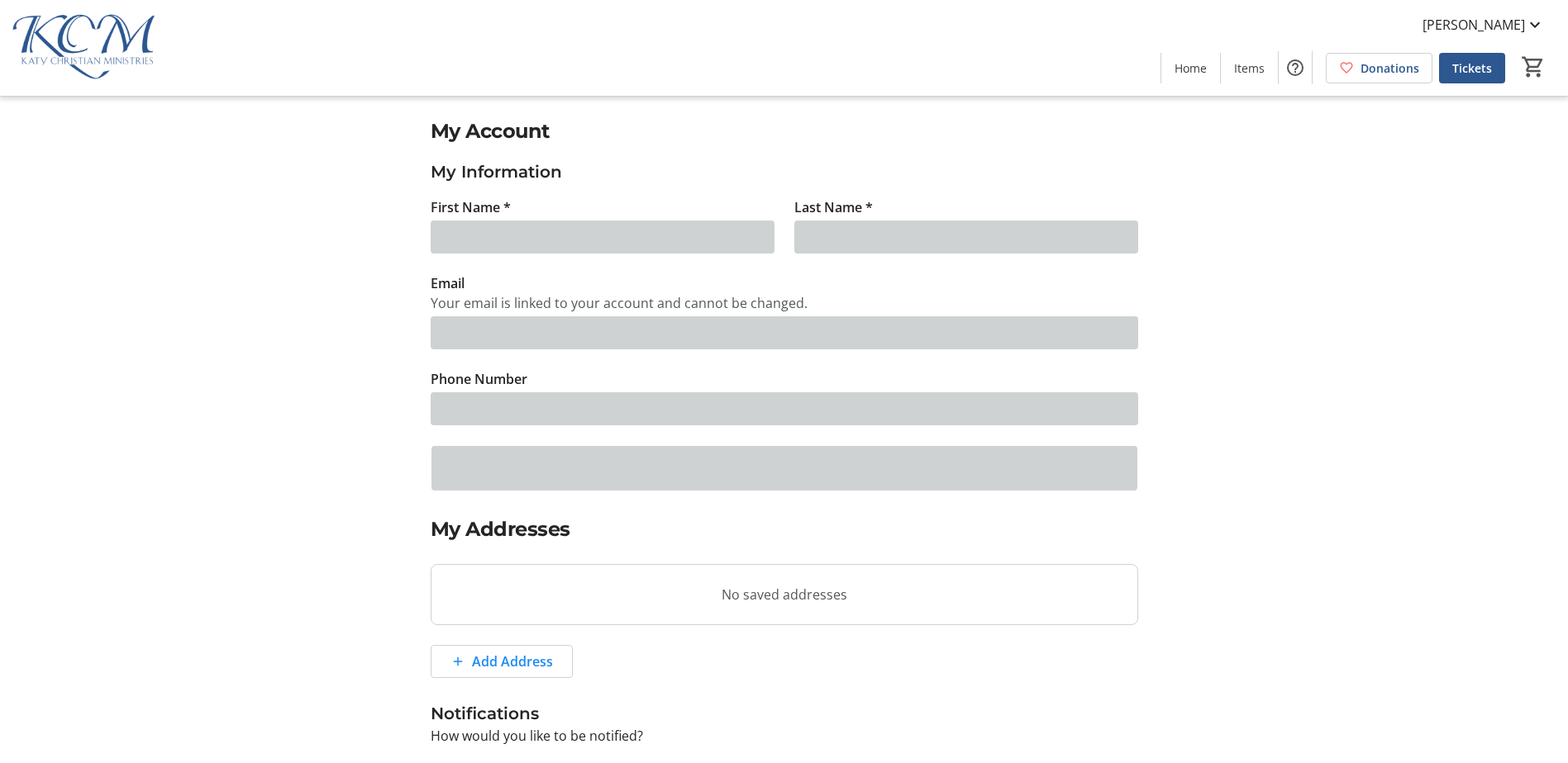
type input "[PERSON_NAME]"
type input "Deshpande"
type input "[EMAIL_ADDRESS][DOMAIN_NAME]"
type input "[PHONE_NUMBER]"
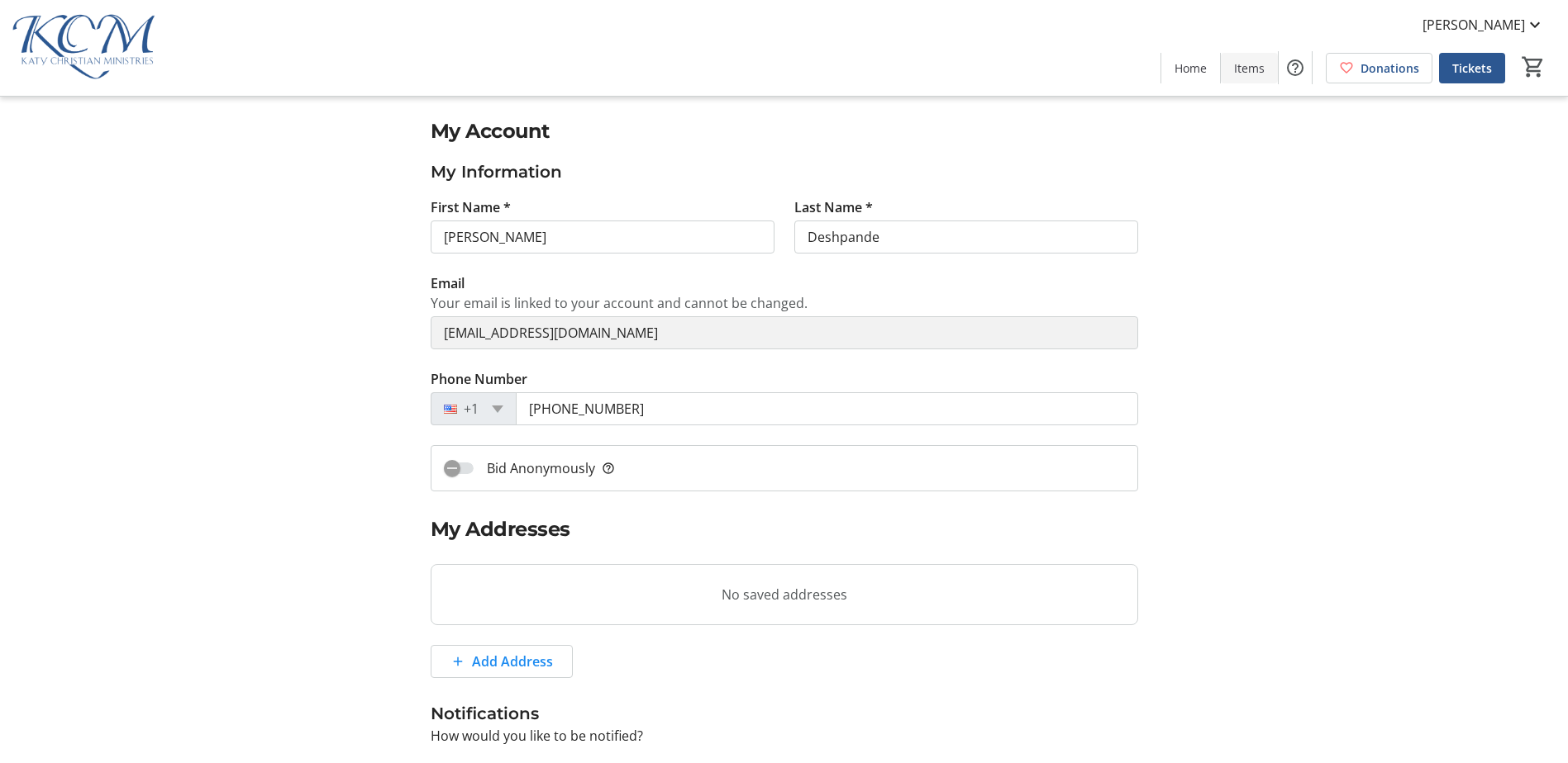
click at [1243, 72] on span "Items" at bounding box center [1249, 68] width 30 height 17
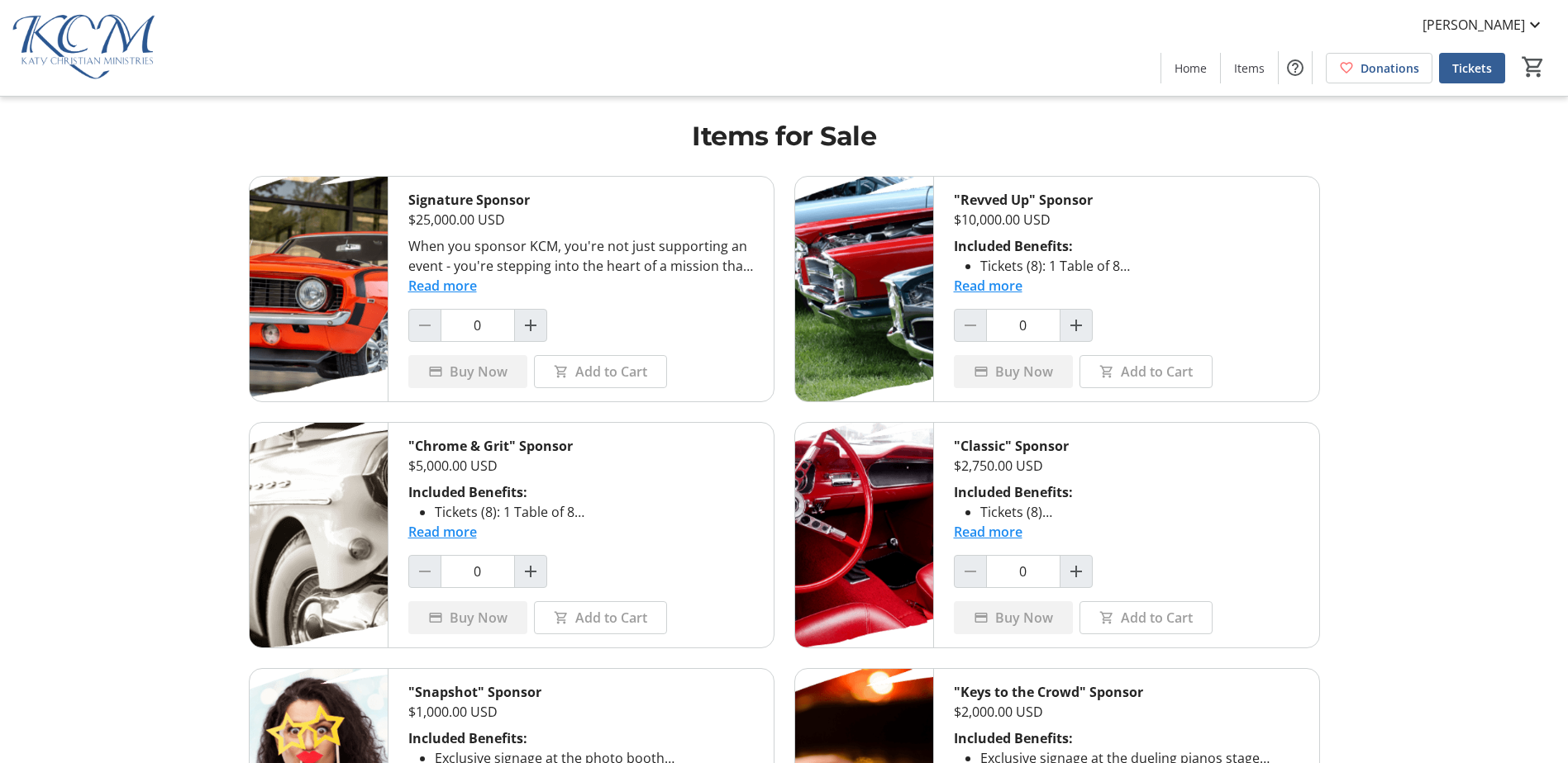
click at [1475, 74] on span "Tickets" at bounding box center [1472, 68] width 40 height 17
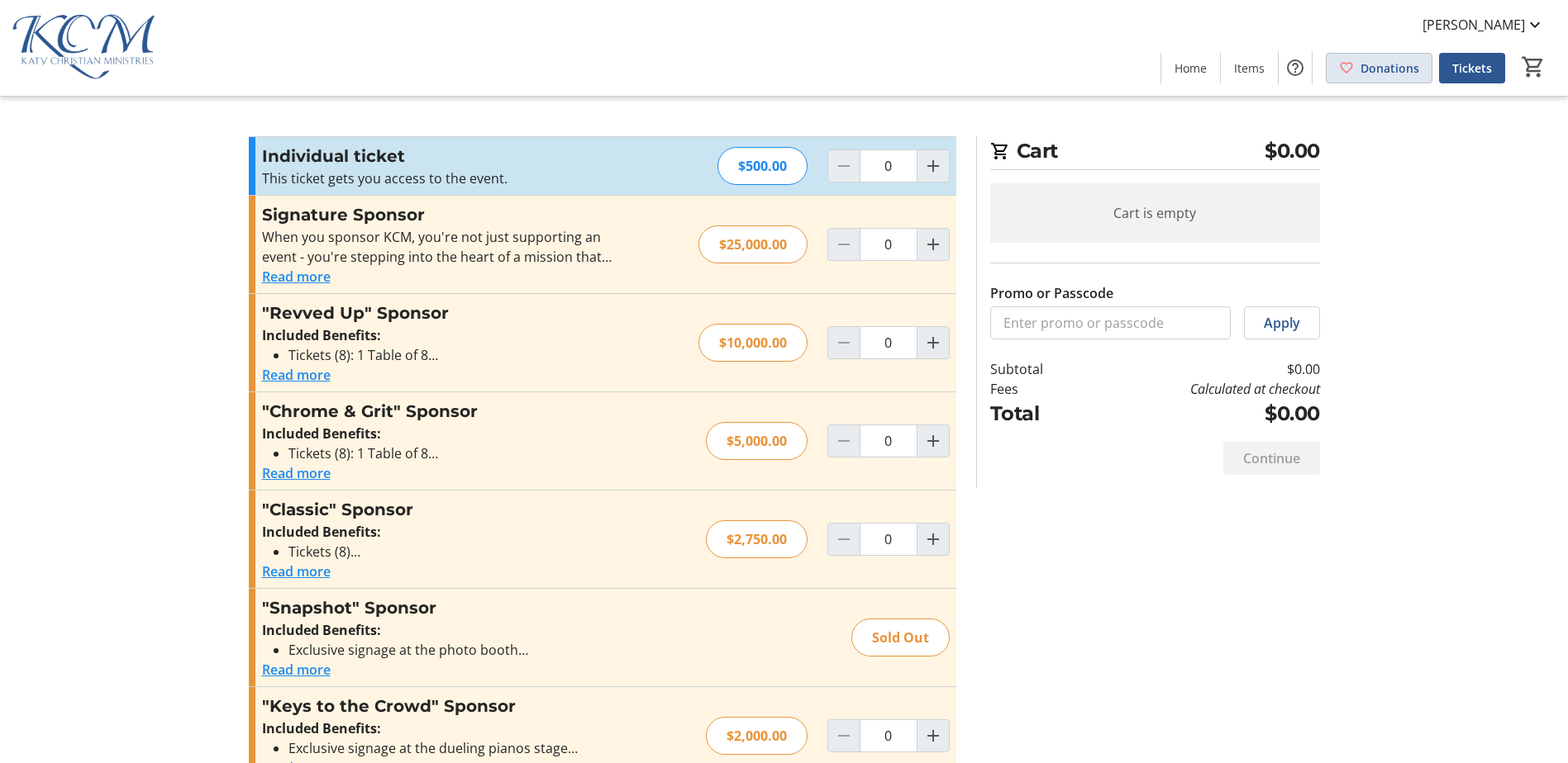
click at [1408, 63] on span "Donations" at bounding box center [1390, 68] width 58 height 17
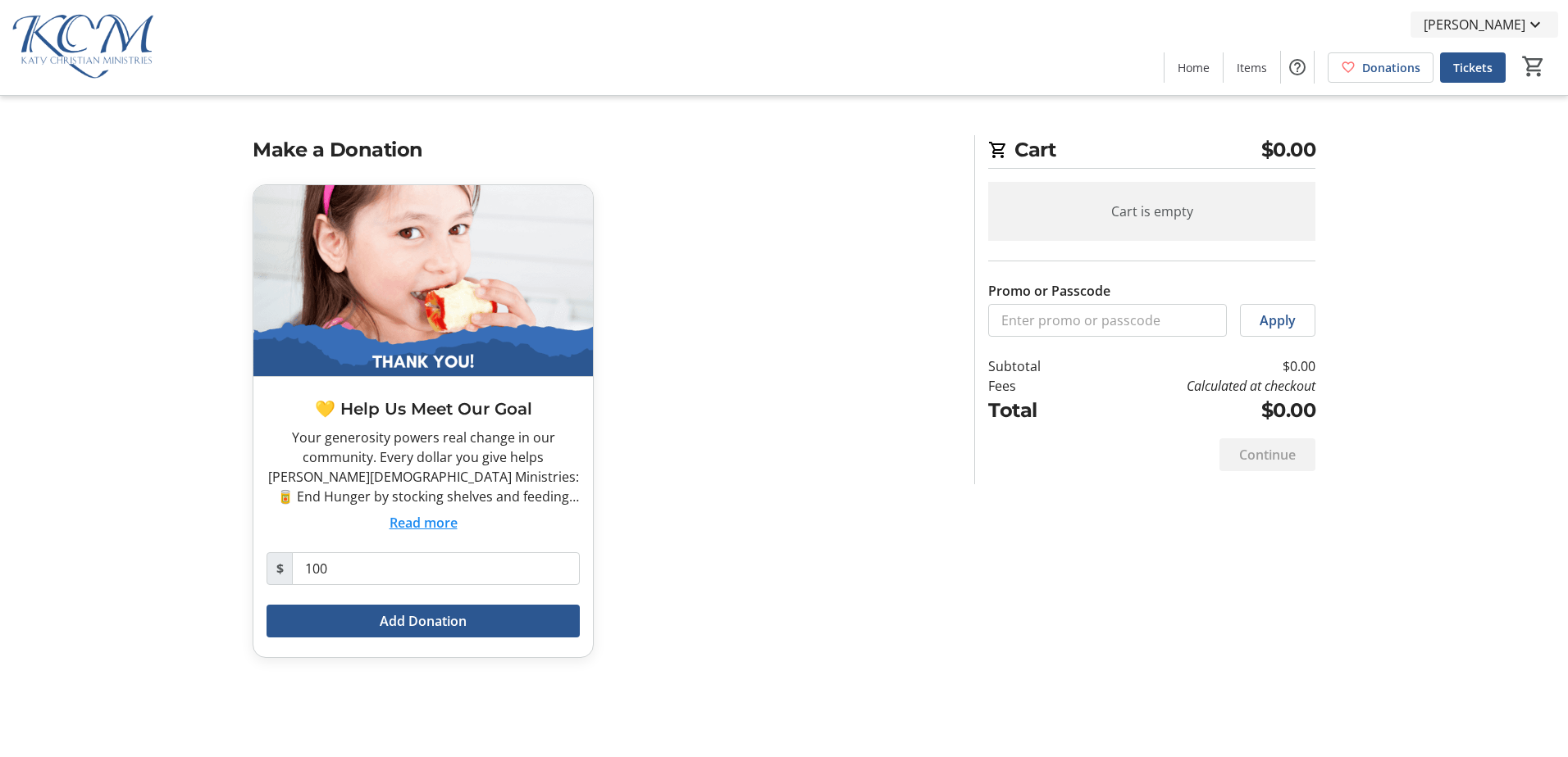
click at [1525, 35] on span at bounding box center [1485, 24] width 148 height 39
click at [1490, 58] on span "My Tickets" at bounding box center [1488, 64] width 113 height 20
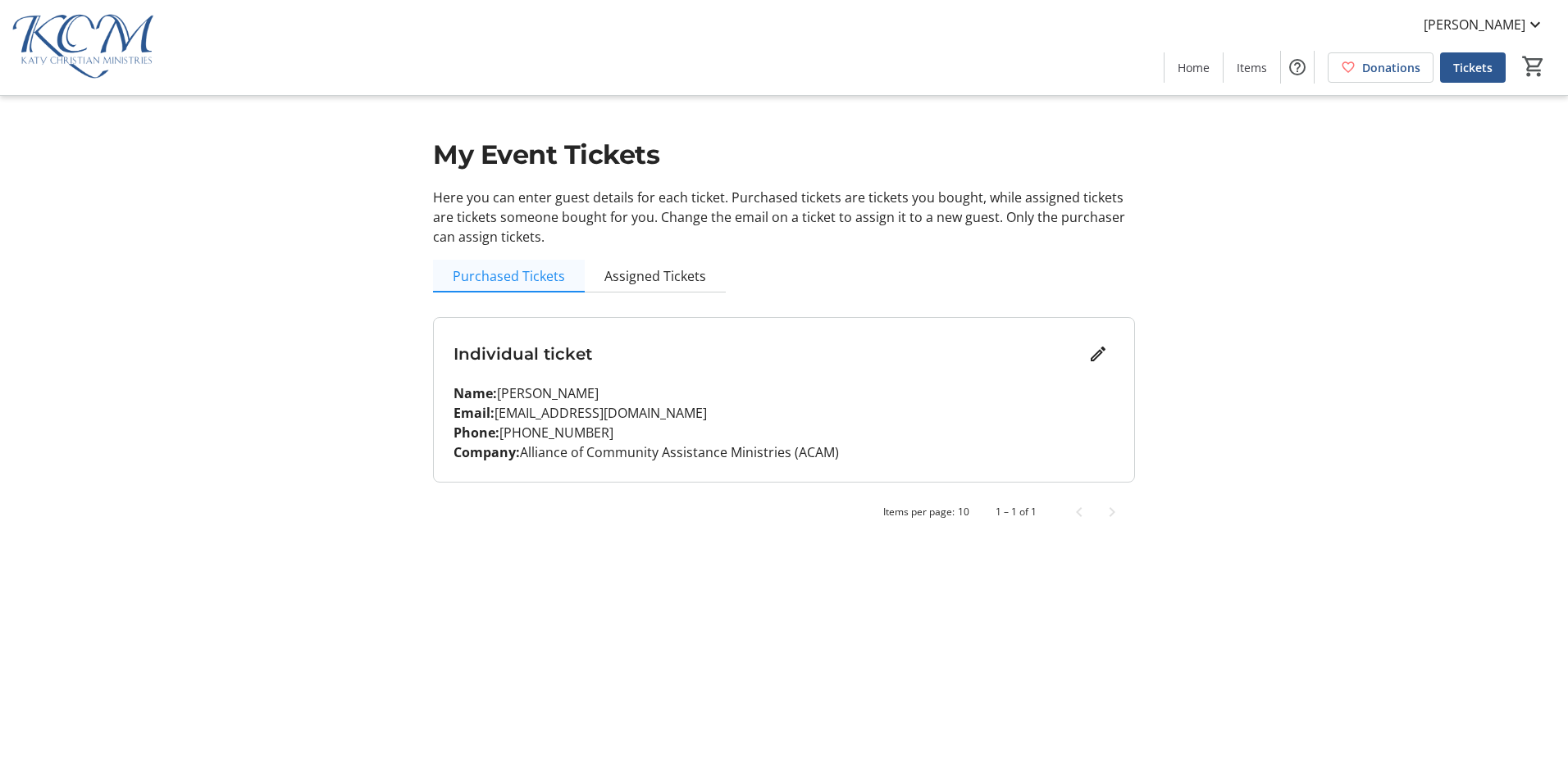
click at [506, 285] on span "Purchased Tickets" at bounding box center [509, 276] width 112 height 33
